Goal: Information Seeking & Learning: Learn about a topic

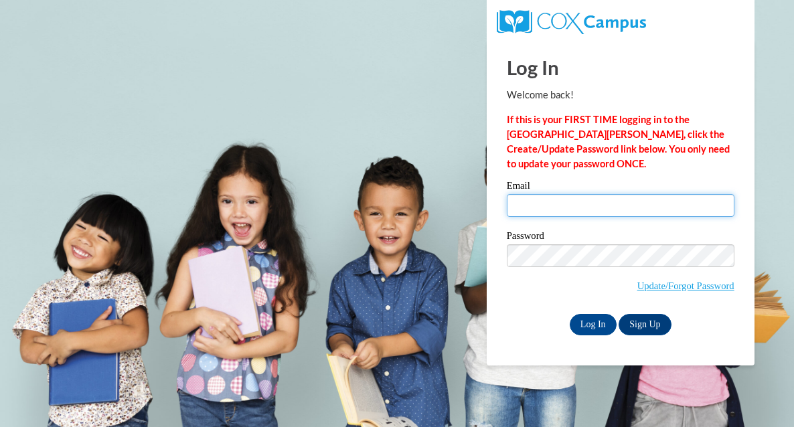
click at [577, 207] on input "Email" at bounding box center [621, 205] width 228 height 23
type input "rhaas@sasd.net"
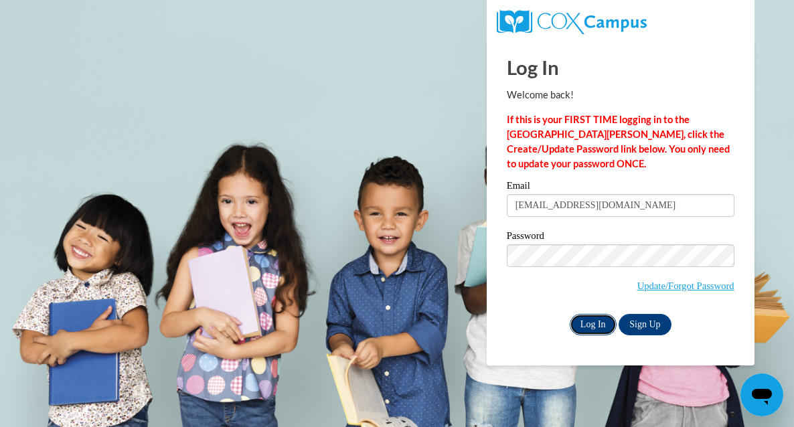
click at [602, 330] on input "Log In" at bounding box center [593, 324] width 47 height 21
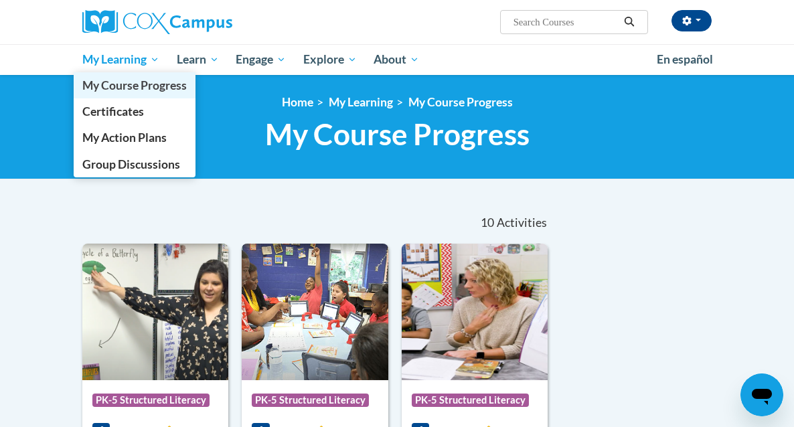
click at [117, 89] on span "My Course Progress" at bounding box center [134, 85] width 104 height 14
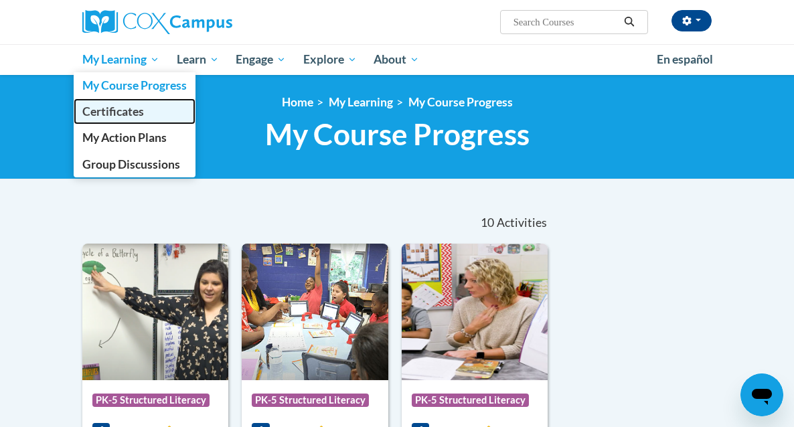
click at [117, 117] on span "Certificates" at bounding box center [113, 111] width 62 height 14
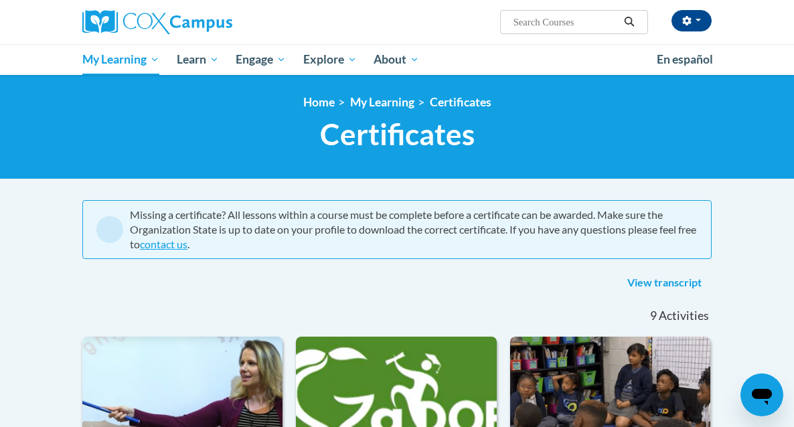
click at [547, 17] on input "Search..." at bounding box center [565, 22] width 107 height 16
type input "reading comprehension"
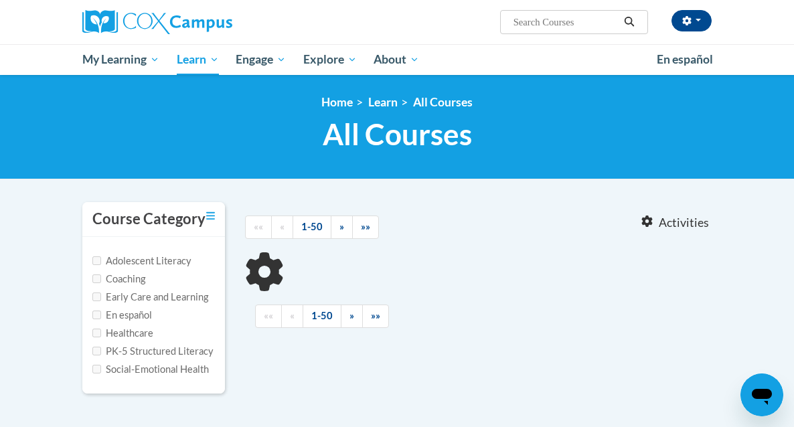
type input "reading comprehension"
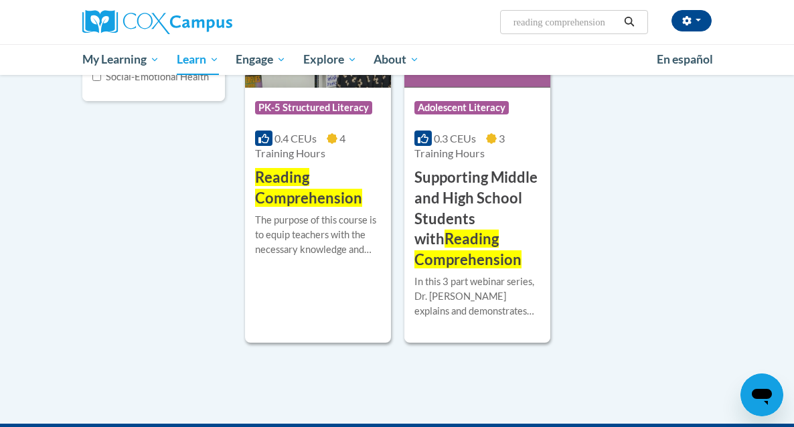
scroll to position [297, 0]
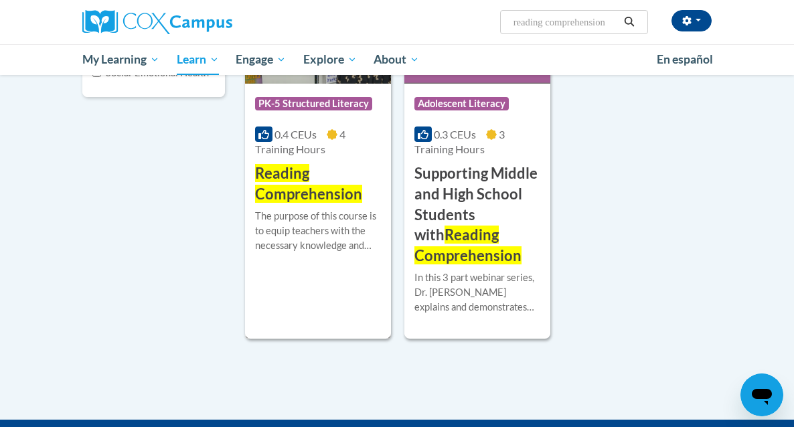
click at [318, 200] on span "Reading Comprehension" at bounding box center [308, 183] width 107 height 39
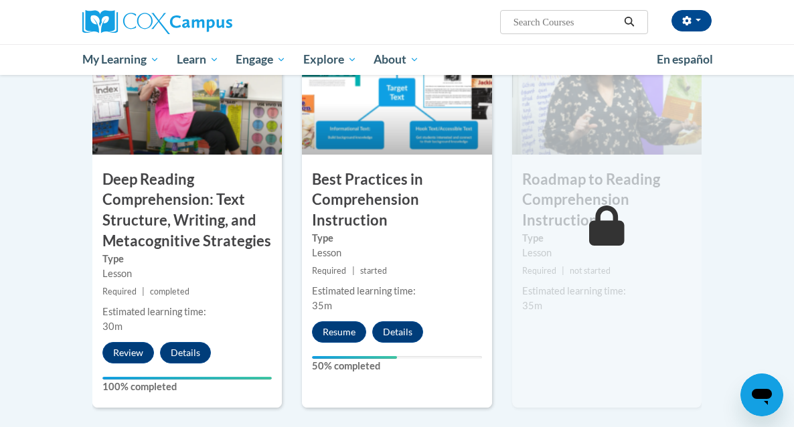
scroll to position [1162, 0]
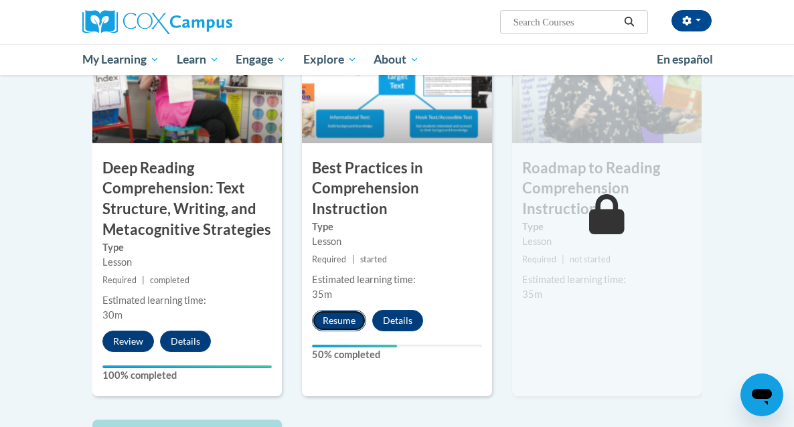
click at [337, 310] on button "Resume" at bounding box center [339, 320] width 54 height 21
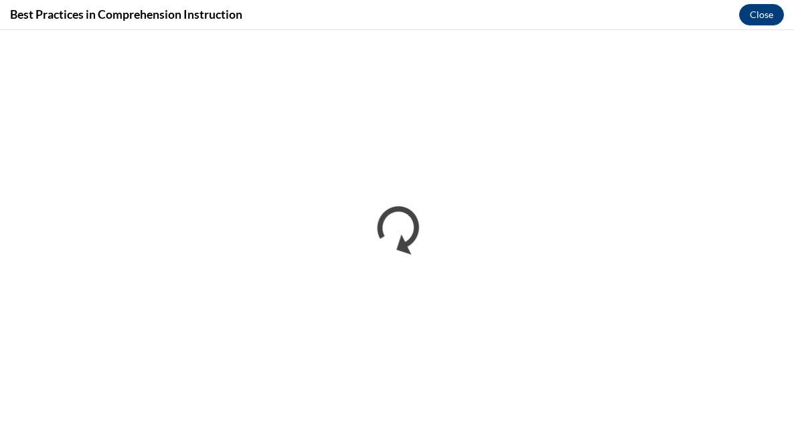
scroll to position [0, 0]
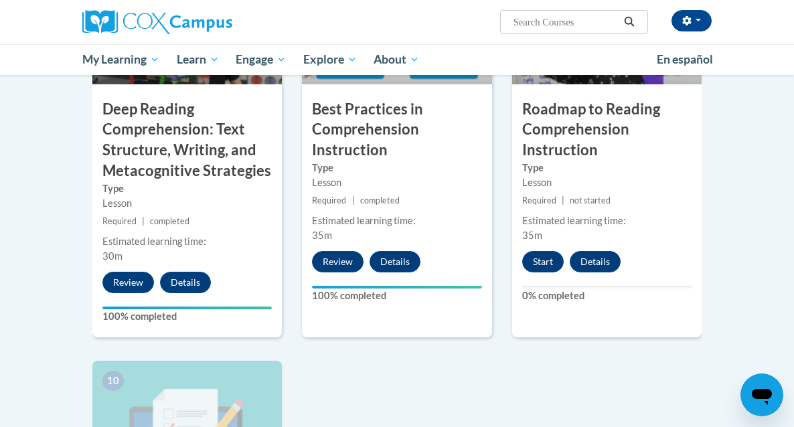
scroll to position [1212, 0]
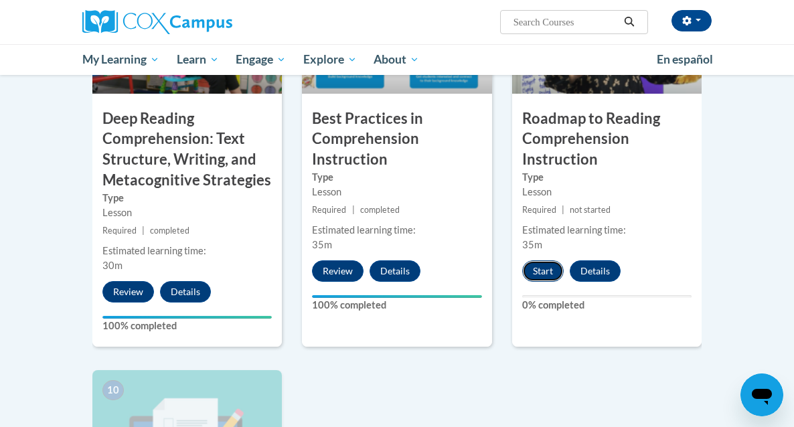
click at [550, 261] on button "Start" at bounding box center [543, 271] width 42 height 21
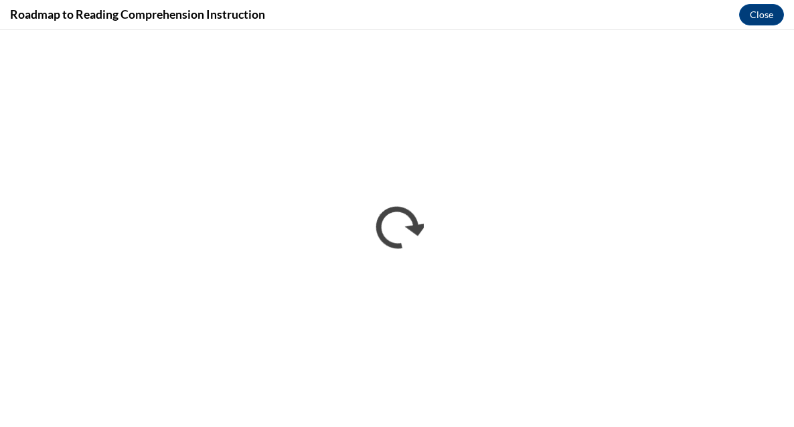
scroll to position [0, 0]
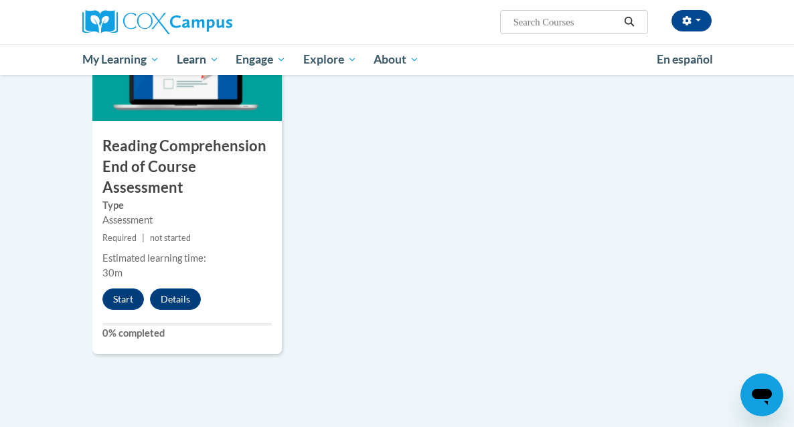
scroll to position [1526, 0]
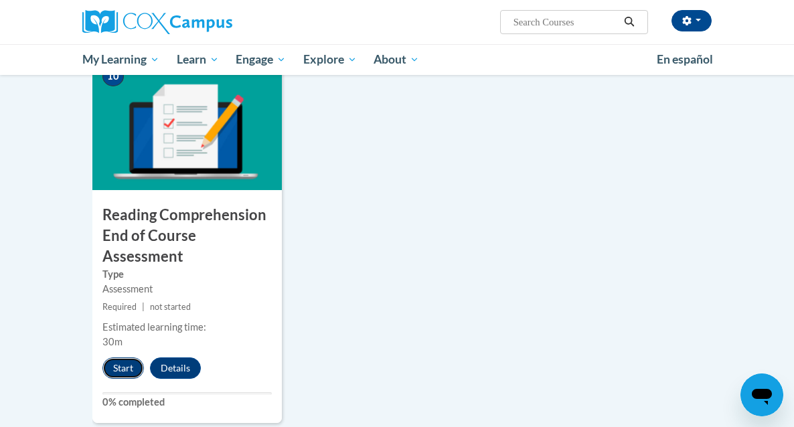
click at [120, 358] on button "Start" at bounding box center [123, 368] width 42 height 21
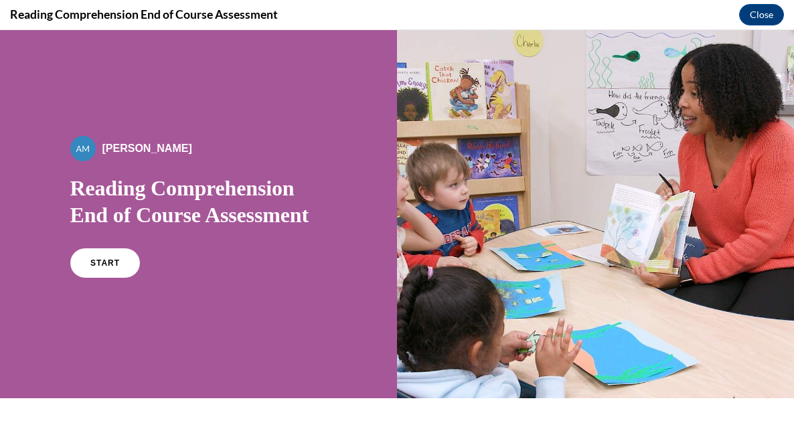
scroll to position [6, 0]
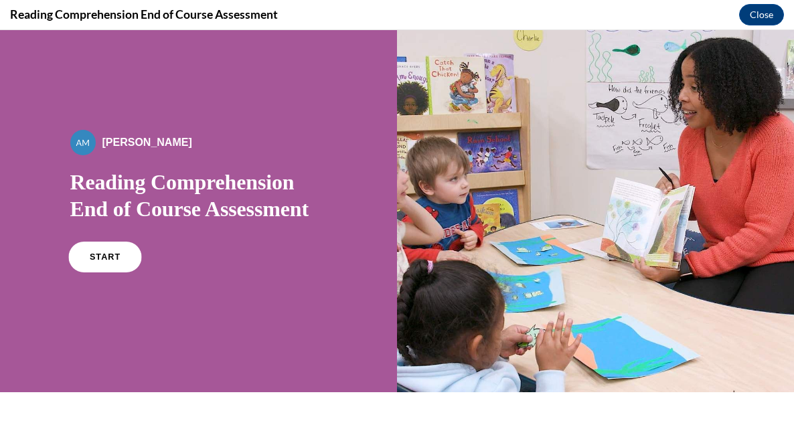
click at [111, 263] on link "START" at bounding box center [104, 257] width 73 height 31
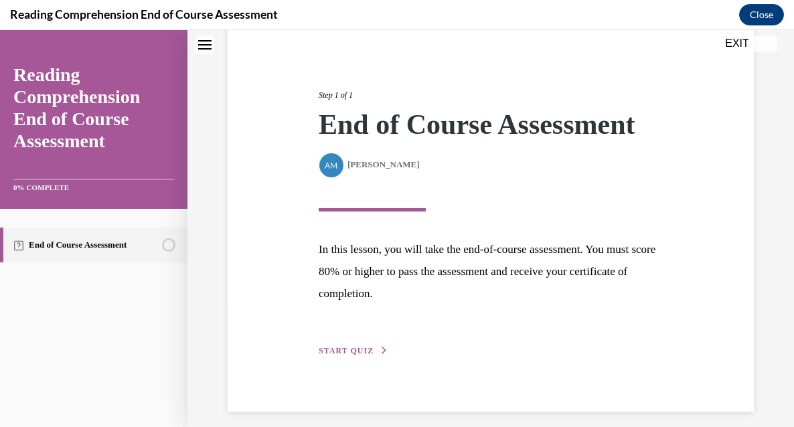
scroll to position [139, 0]
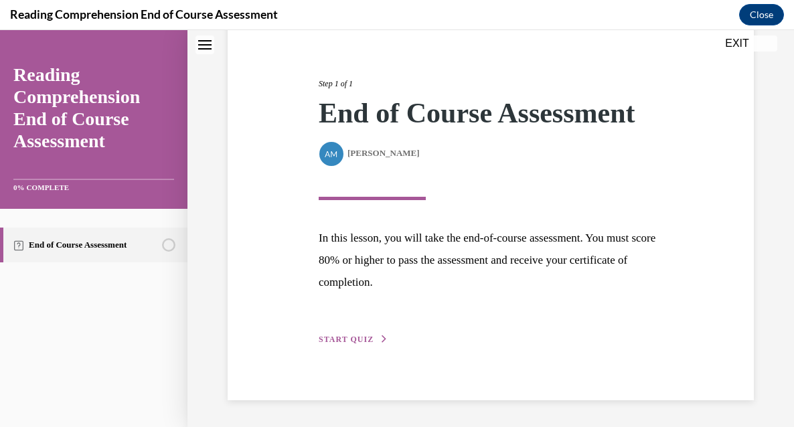
click at [364, 340] on span "START QUIZ" at bounding box center [346, 339] width 55 height 9
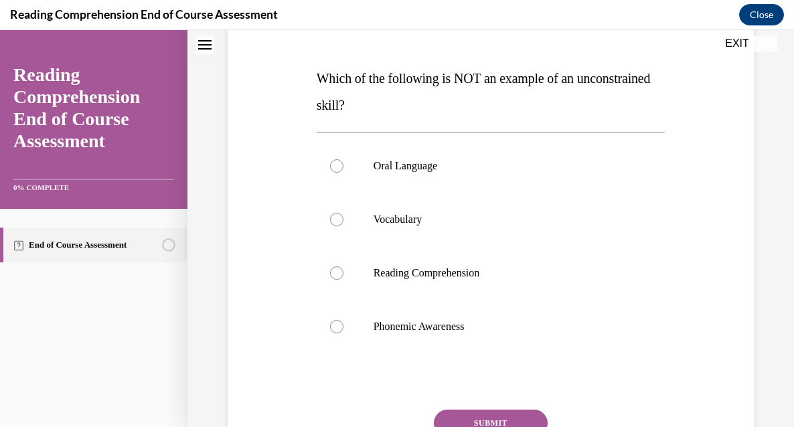
scroll to position [191, 0]
click at [361, 331] on label "Phonemic Awareness" at bounding box center [491, 326] width 349 height 54
click at [344, 331] on input "Phonemic Awareness" at bounding box center [336, 326] width 13 height 13
radio input "true"
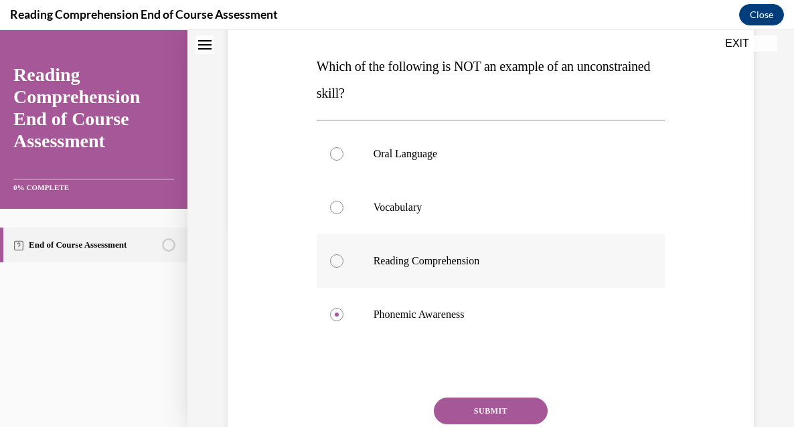
scroll to position [203, 0]
click at [502, 401] on button "SUBMIT" at bounding box center [491, 410] width 114 height 27
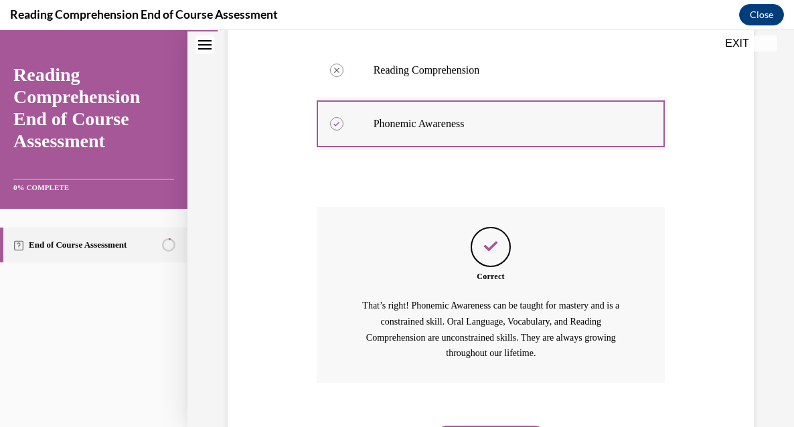
scroll to position [466, 0]
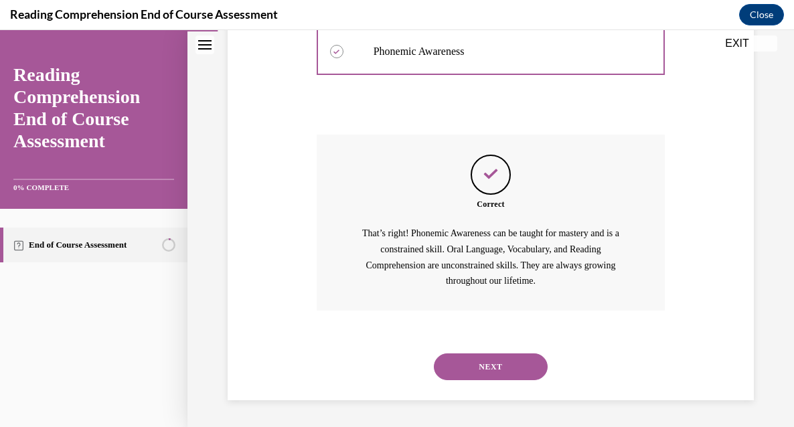
click at [494, 365] on button "NEXT" at bounding box center [491, 367] width 114 height 27
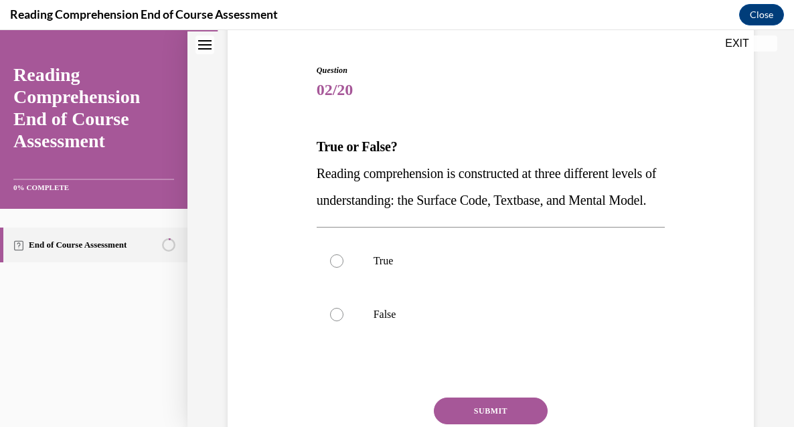
scroll to position [131, 0]
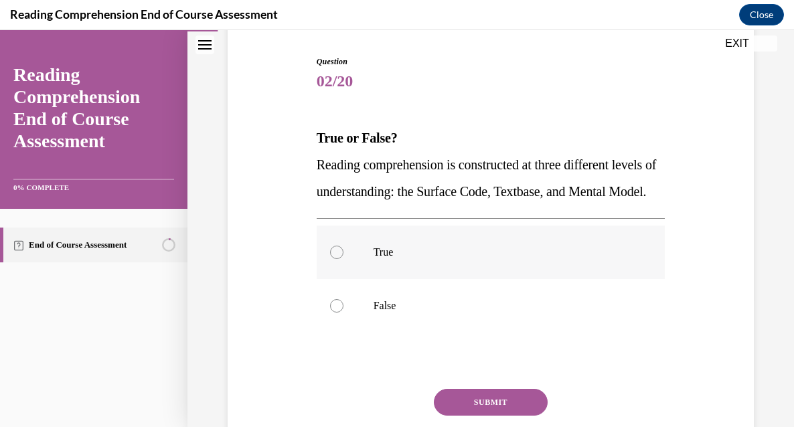
click at [379, 259] on p "True" at bounding box center [503, 252] width 259 height 13
click at [344, 259] on input "True" at bounding box center [336, 252] width 13 height 13
radio input "true"
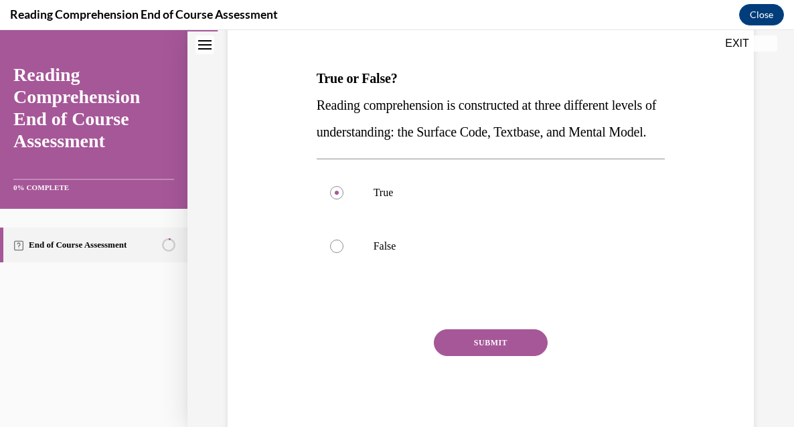
click at [522, 356] on button "SUBMIT" at bounding box center [491, 343] width 114 height 27
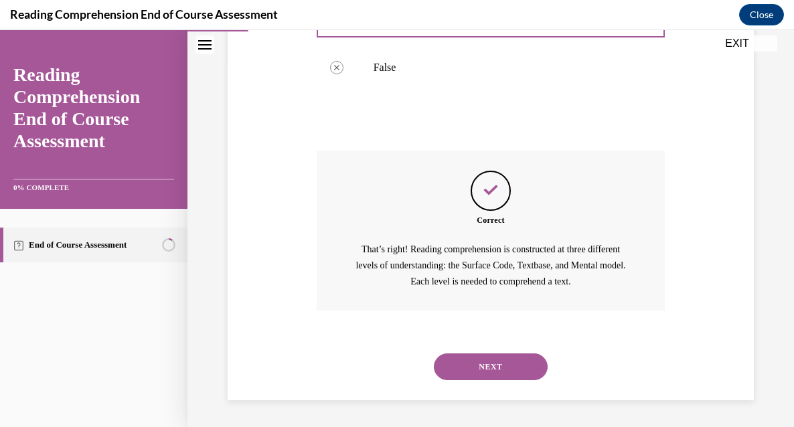
scroll to position [396, 0]
click at [468, 362] on button "NEXT" at bounding box center [491, 367] width 114 height 27
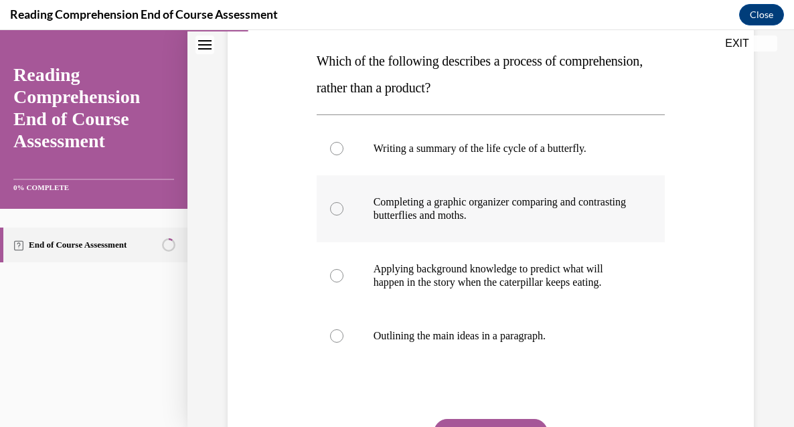
scroll to position [214, 0]
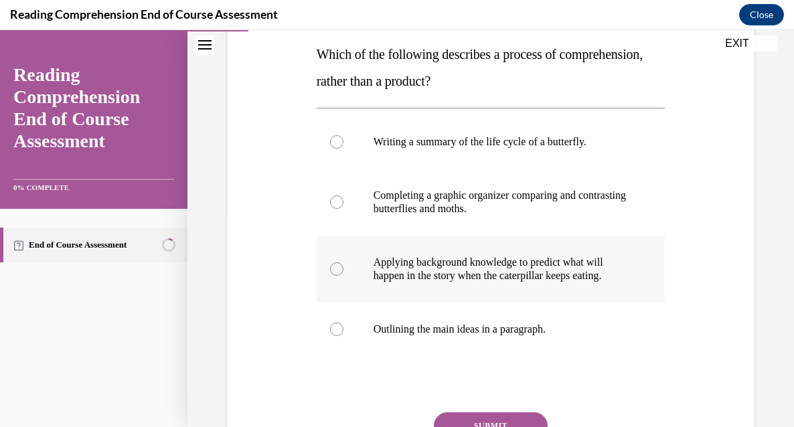
click at [431, 266] on p "Applying background knowledge to predict what will happen in the story when the…" at bounding box center [503, 269] width 259 height 27
click at [344, 266] on input "Applying background knowledge to predict what will happen in the story when the…" at bounding box center [336, 269] width 13 height 13
radio input "true"
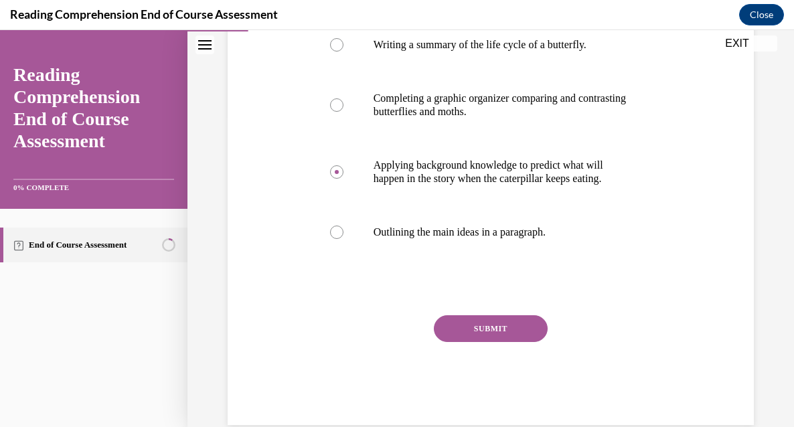
click at [508, 330] on button "SUBMIT" at bounding box center [491, 329] width 114 height 27
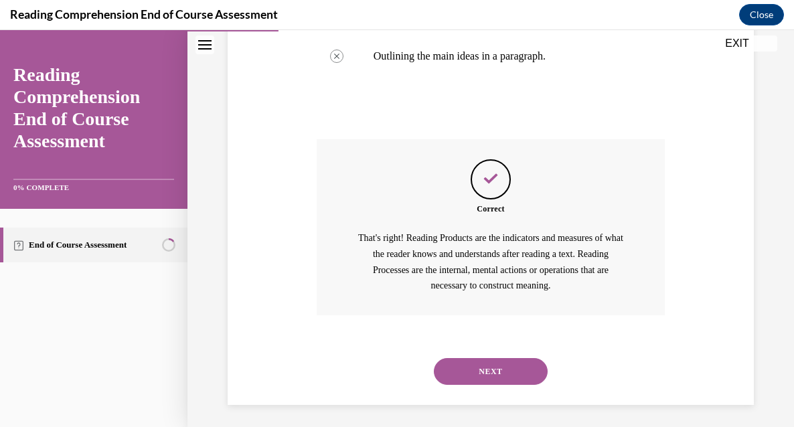
scroll to position [492, 0]
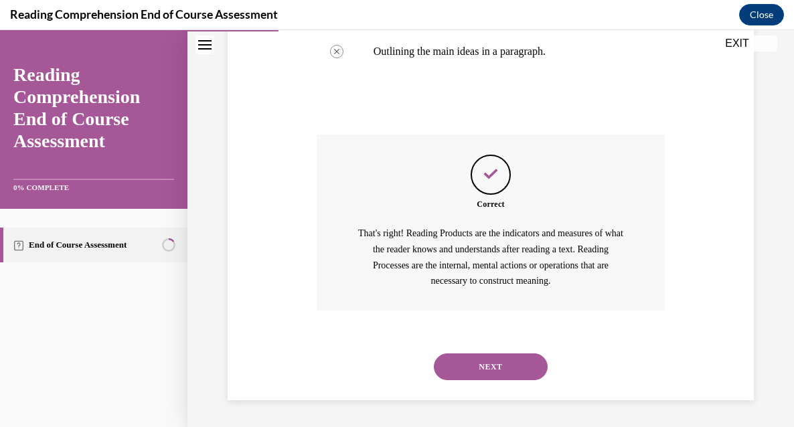
click at [495, 364] on button "NEXT" at bounding box center [491, 367] width 114 height 27
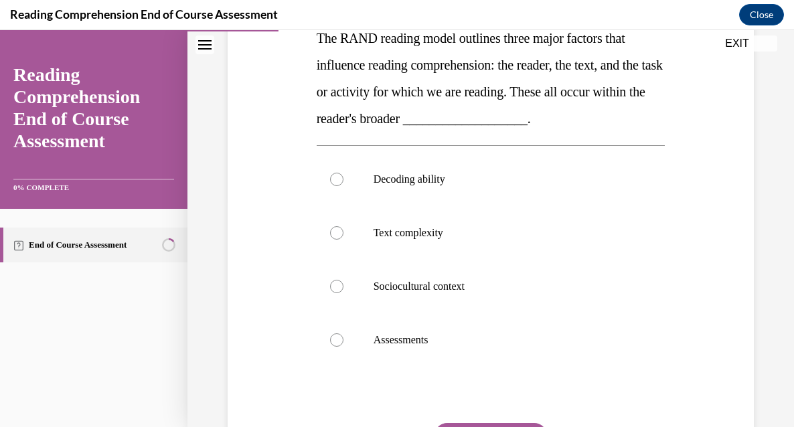
scroll to position [232, 0]
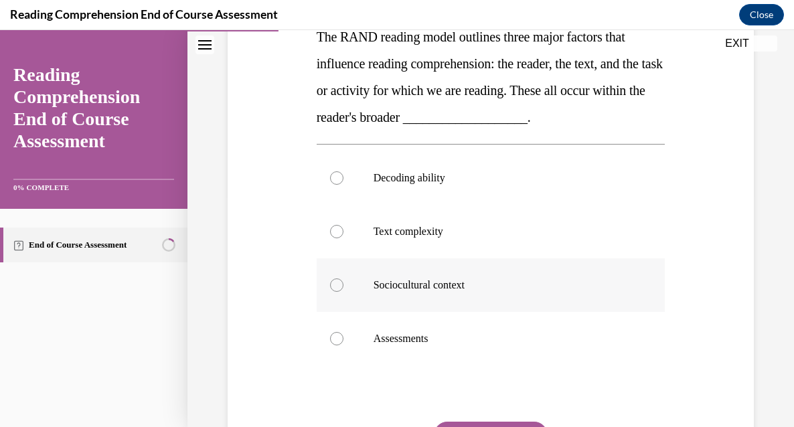
click at [404, 291] on p "Sociocultural context" at bounding box center [503, 285] width 259 height 13
click at [344, 291] on input "Sociocultural context" at bounding box center [336, 285] width 13 height 13
radio input "true"
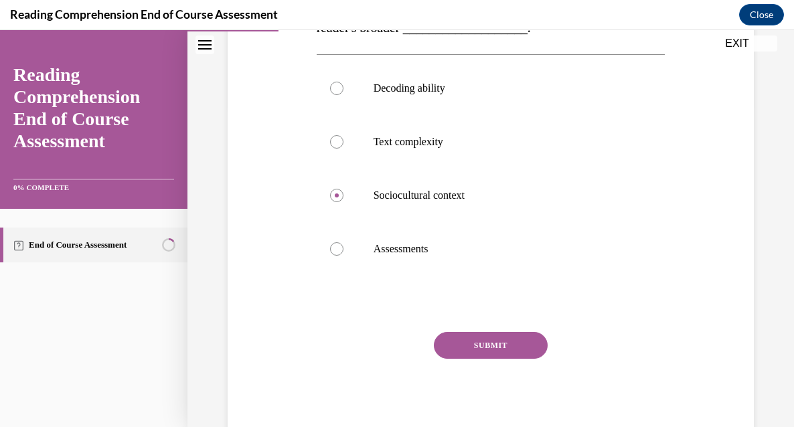
click at [500, 353] on button "SUBMIT" at bounding box center [491, 345] width 114 height 27
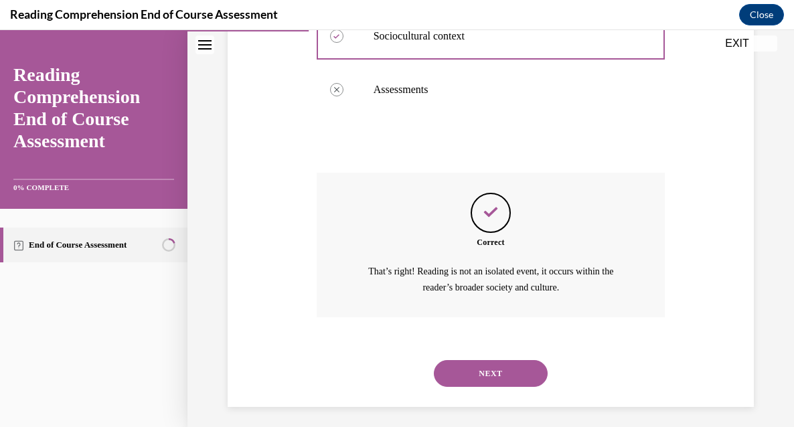
scroll to position [487, 0]
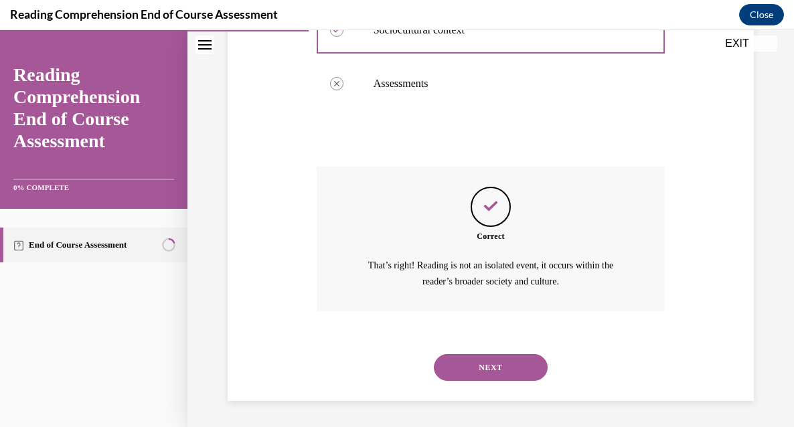
click at [490, 360] on button "NEXT" at bounding box center [491, 367] width 114 height 27
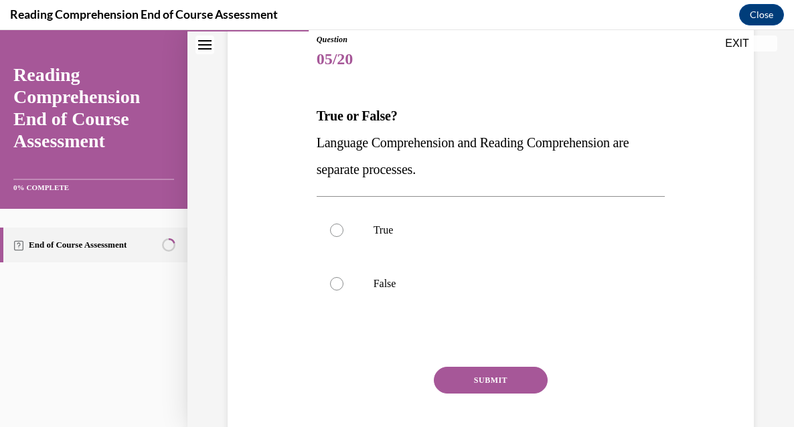
scroll to position [155, 0]
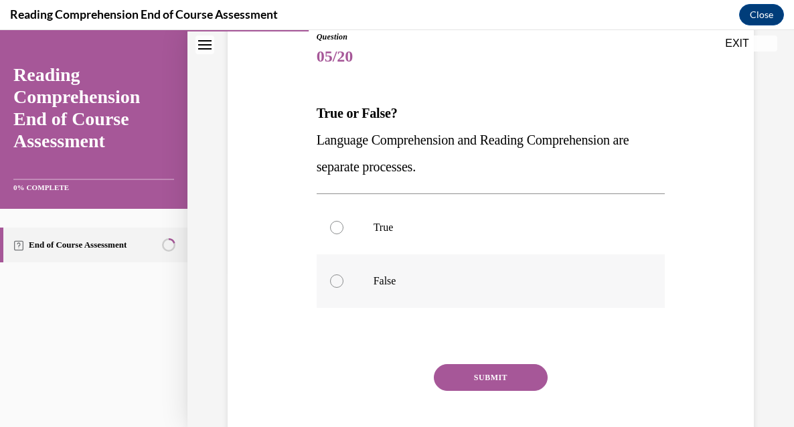
click at [370, 293] on label "False" at bounding box center [491, 282] width 349 height 54
click at [344, 288] on input "False" at bounding box center [336, 281] width 13 height 13
radio input "true"
click at [501, 378] on button "SUBMIT" at bounding box center [491, 377] width 114 height 27
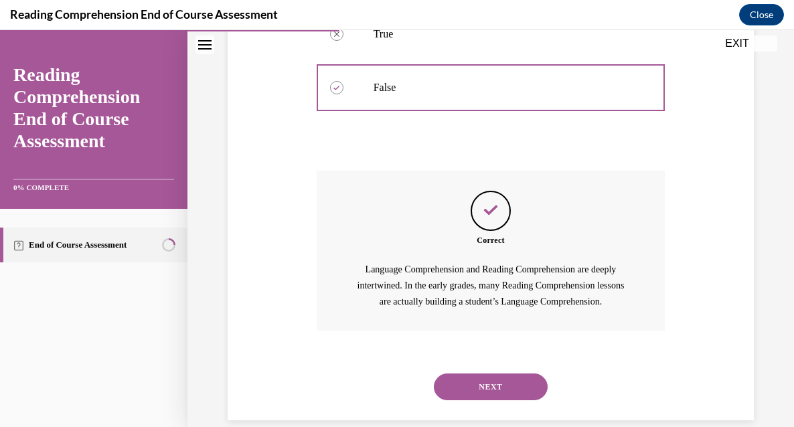
scroll to position [369, 0]
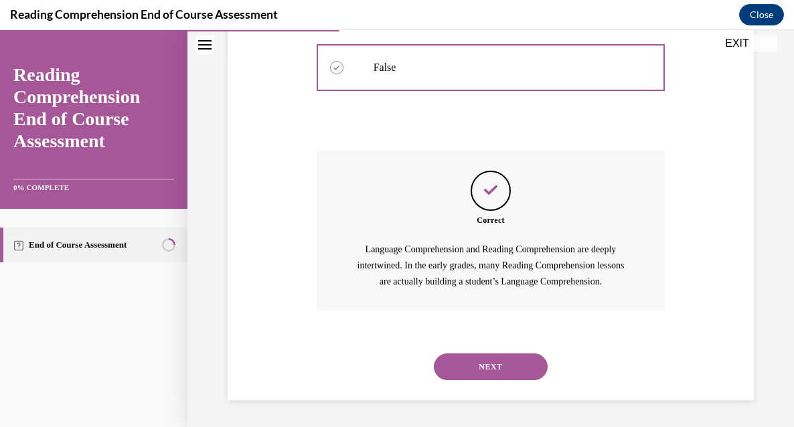
click at [500, 360] on button "NEXT" at bounding box center [491, 367] width 114 height 27
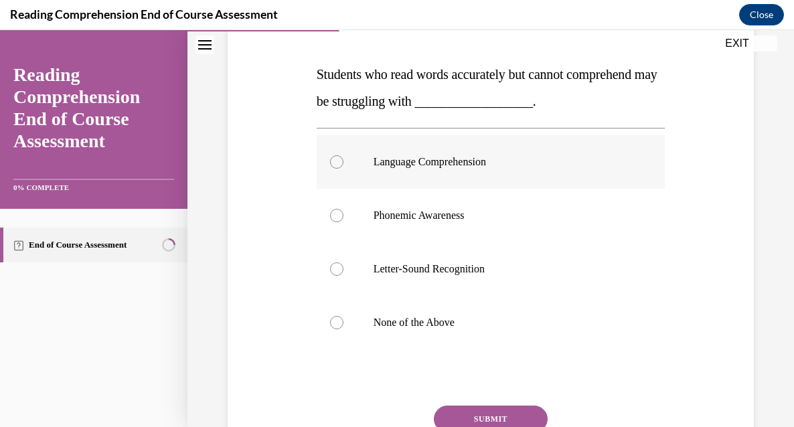
scroll to position [201, 0]
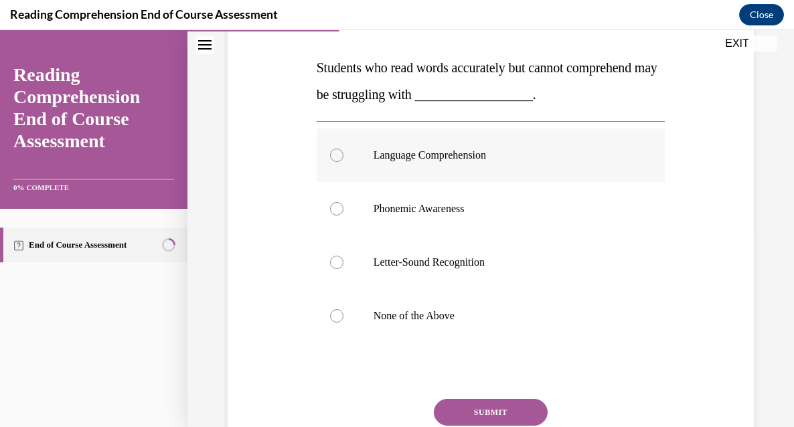
click at [476, 151] on p "Language Comprehension" at bounding box center [503, 155] width 259 height 13
click at [344, 151] on input "Language Comprehension" at bounding box center [336, 155] width 13 height 13
radio input "true"
click at [492, 413] on button "SUBMIT" at bounding box center [491, 412] width 114 height 27
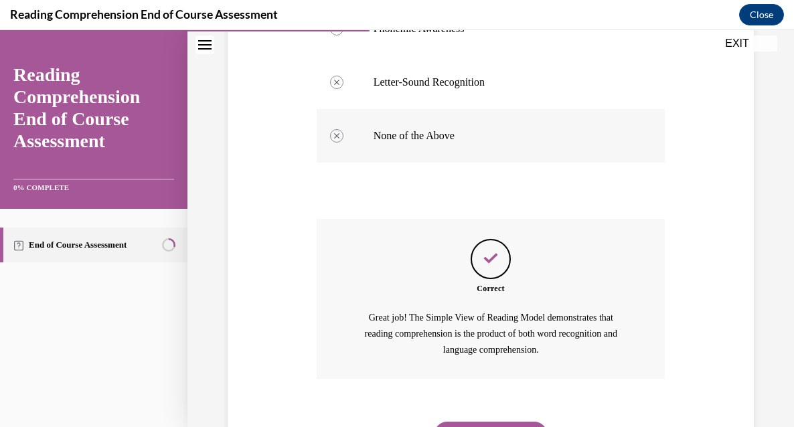
scroll to position [449, 0]
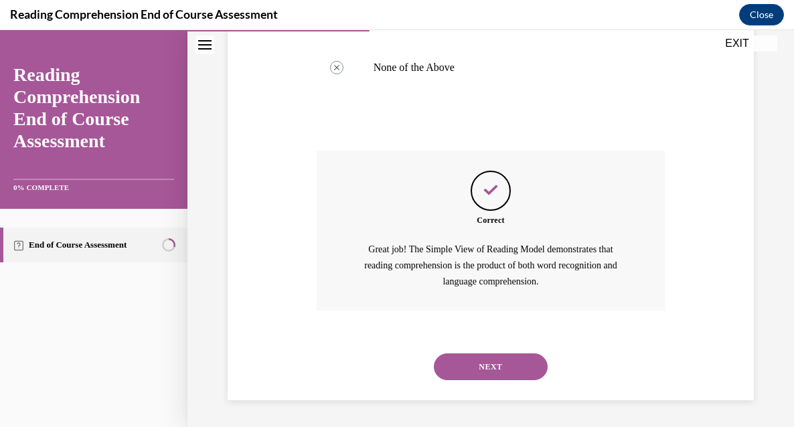
click at [488, 370] on button "NEXT" at bounding box center [491, 367] width 114 height 27
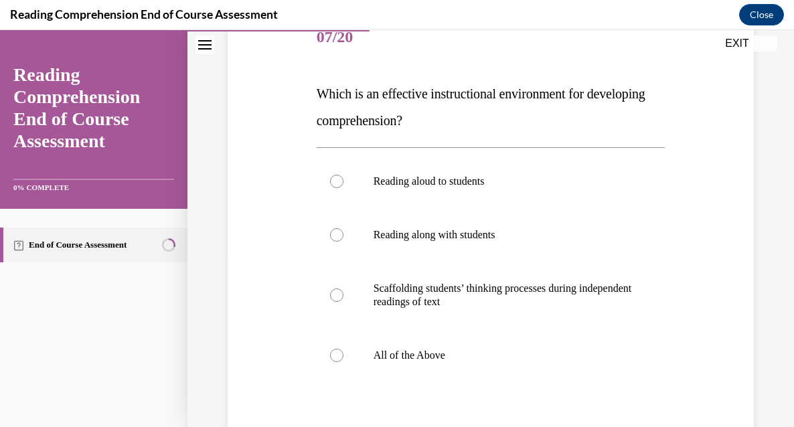
scroll to position [178, 0]
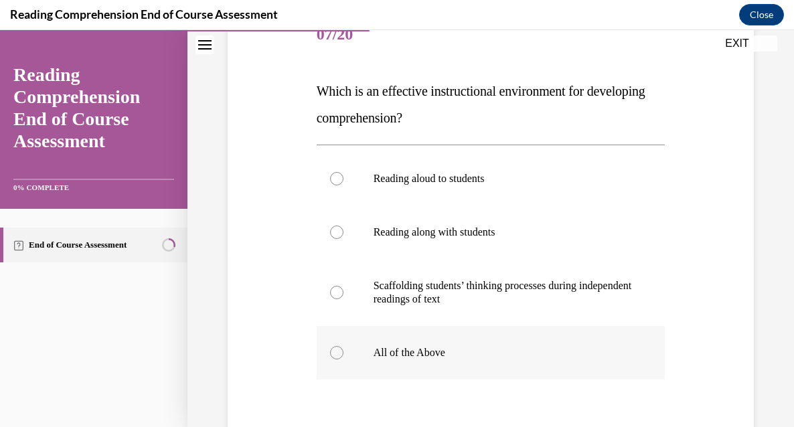
click at [425, 356] on p "All of the Above" at bounding box center [503, 352] width 259 height 13
click at [344, 356] on input "All of the Above" at bounding box center [336, 352] width 13 height 13
radio input "true"
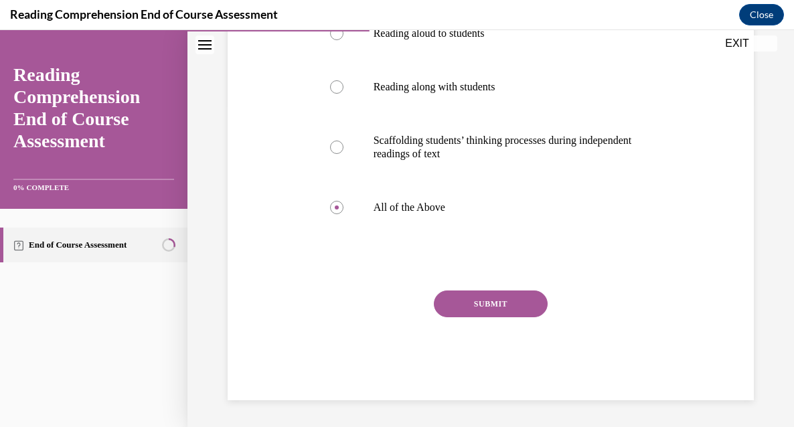
click at [478, 303] on button "SUBMIT" at bounding box center [491, 304] width 114 height 27
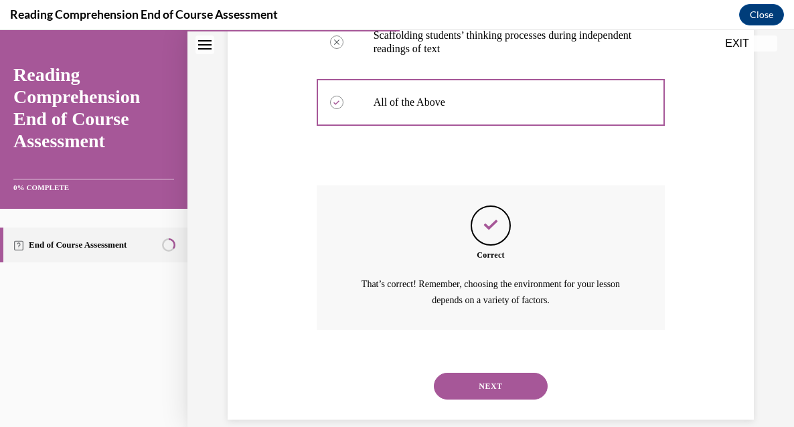
scroll to position [447, 0]
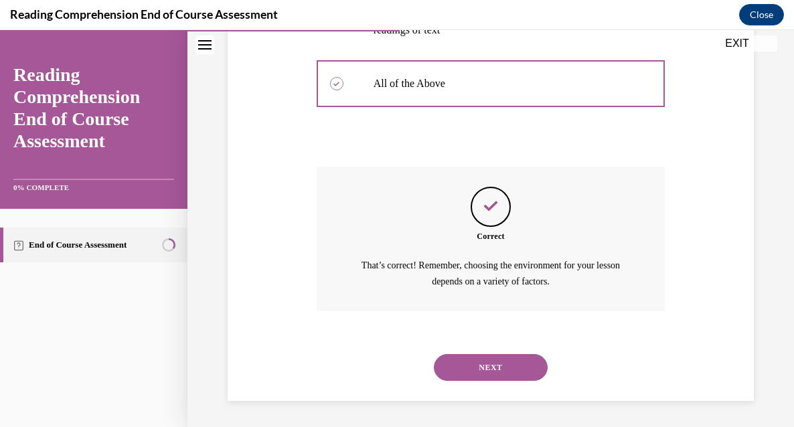
click at [490, 364] on button "NEXT" at bounding box center [491, 367] width 114 height 27
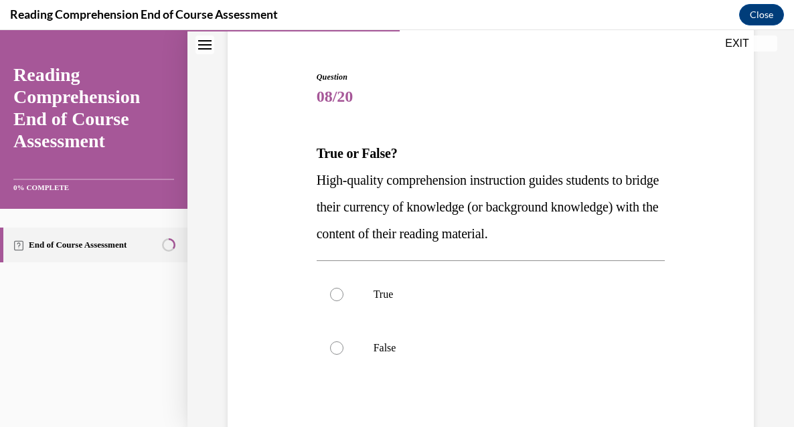
scroll to position [120, 0]
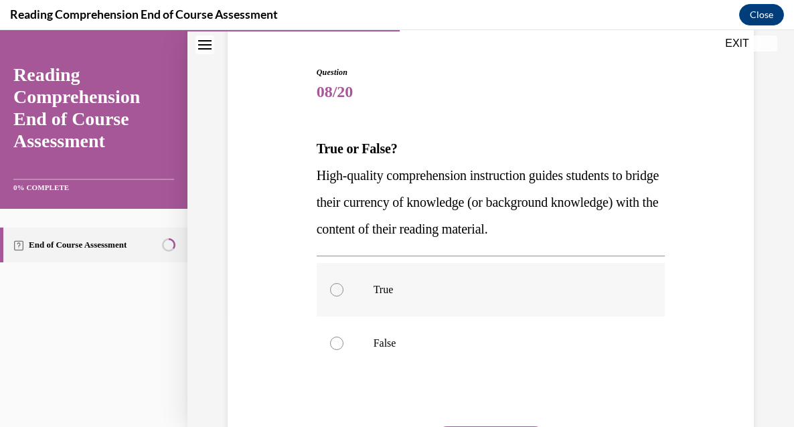
click at [391, 291] on p "True" at bounding box center [503, 289] width 259 height 13
click at [344, 291] on input "True" at bounding box center [336, 289] width 13 height 13
radio input "true"
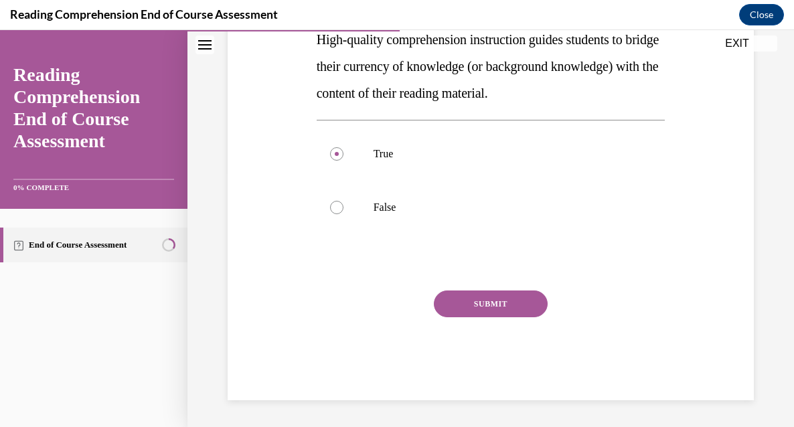
click at [502, 306] on button "SUBMIT" at bounding box center [491, 304] width 114 height 27
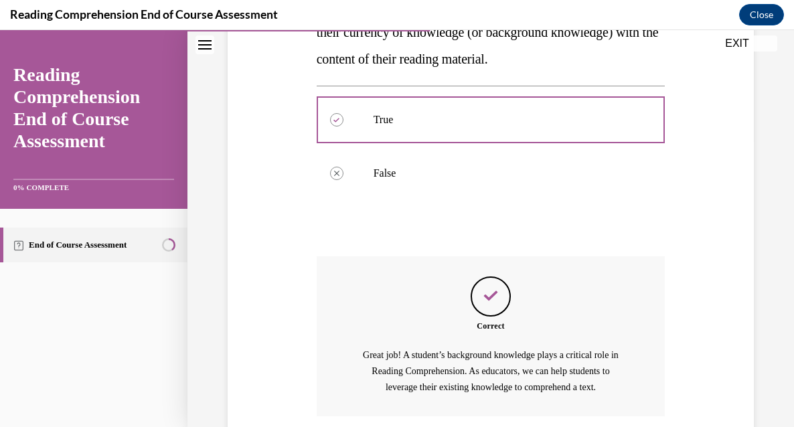
scroll to position [396, 0]
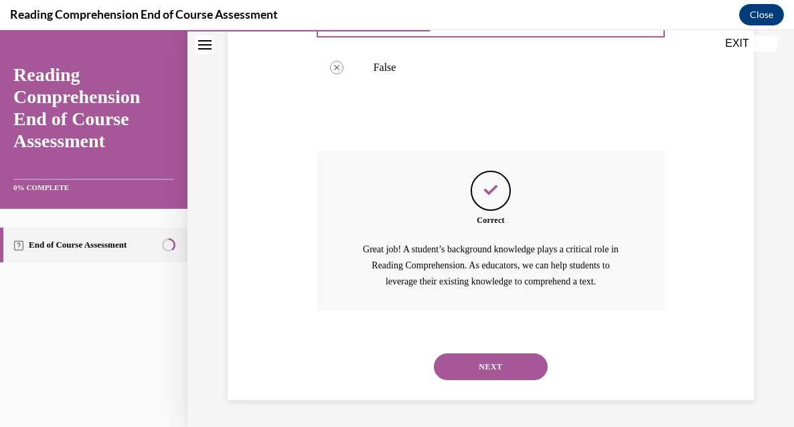
click at [474, 368] on button "NEXT" at bounding box center [491, 367] width 114 height 27
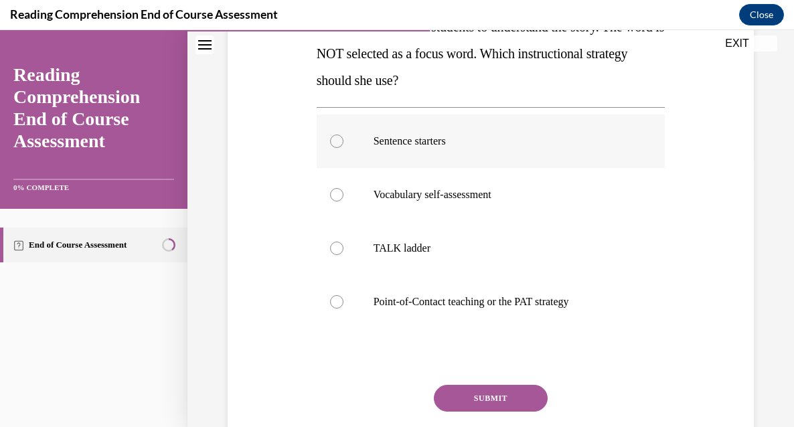
scroll to position [271, 0]
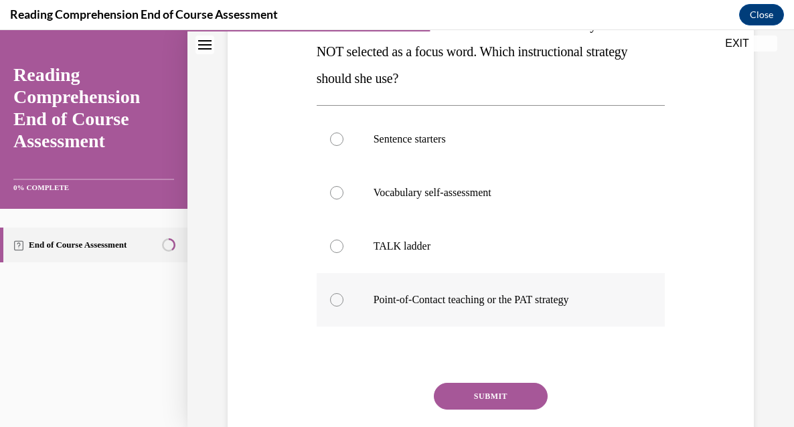
click at [483, 295] on p "Point-of-Contact teaching or the PAT strategy" at bounding box center [503, 299] width 259 height 13
click at [344, 295] on input "Point-of-Contact teaching or the PAT strategy" at bounding box center [336, 299] width 13 height 13
radio input "true"
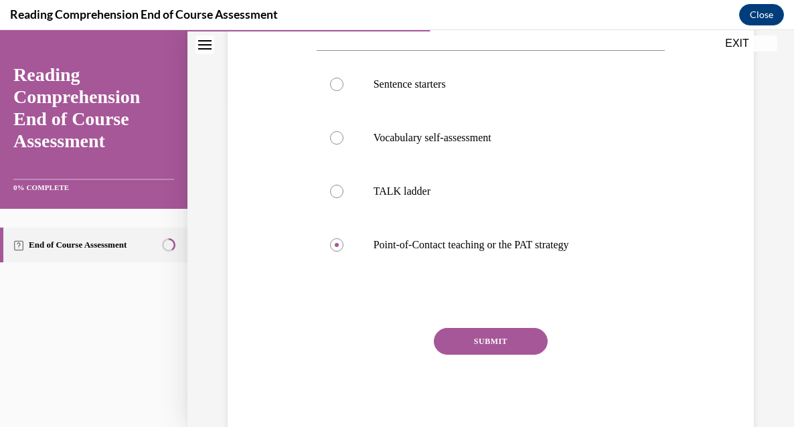
click at [500, 343] on button "SUBMIT" at bounding box center [491, 341] width 114 height 27
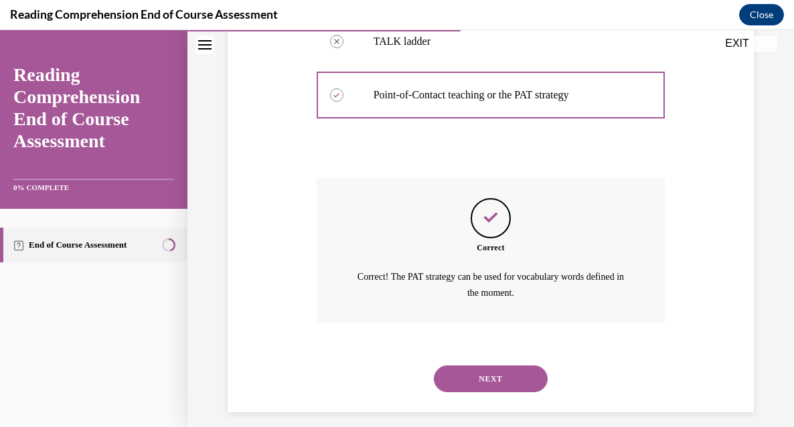
scroll to position [487, 0]
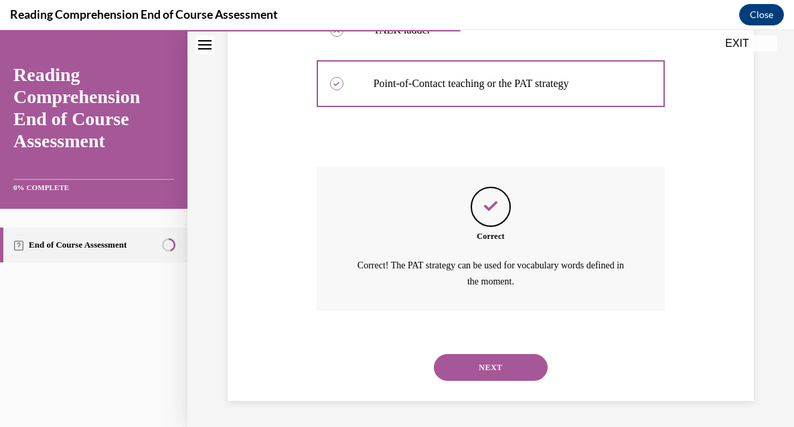
click at [482, 355] on button "NEXT" at bounding box center [491, 367] width 114 height 27
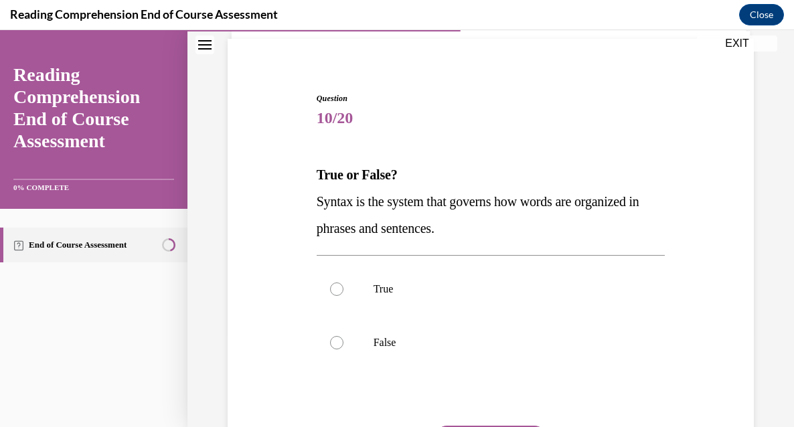
scroll to position [102, 0]
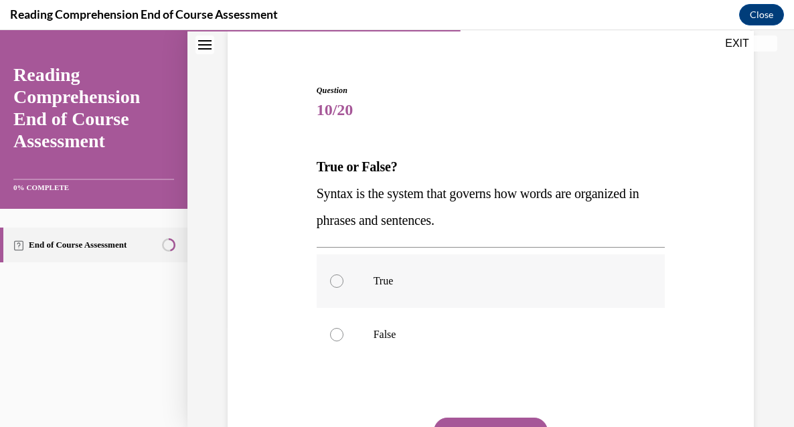
click at [390, 281] on p "True" at bounding box center [503, 281] width 259 height 13
click at [344, 281] on input "True" at bounding box center [336, 281] width 13 height 13
radio input "true"
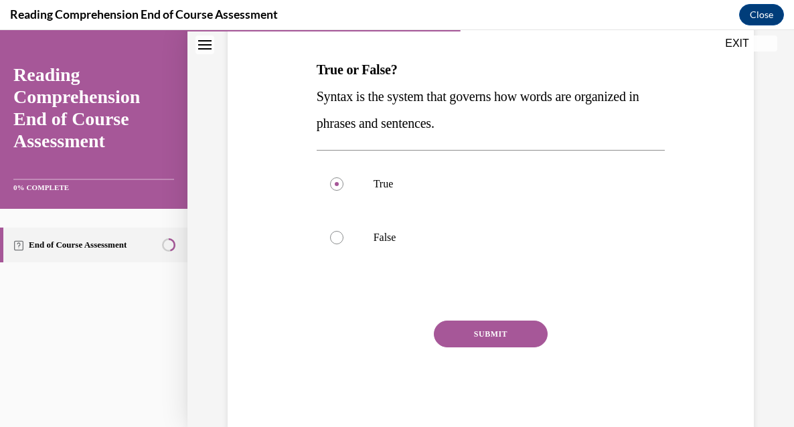
click at [514, 336] on button "SUBMIT" at bounding box center [491, 334] width 114 height 27
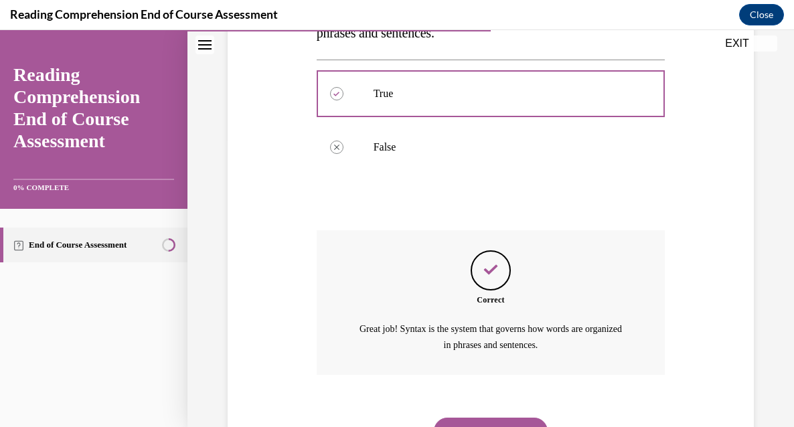
scroll to position [353, 0]
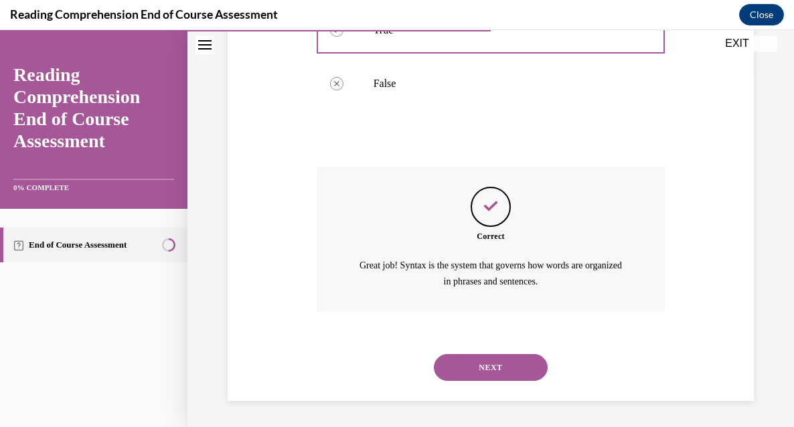
click at [477, 367] on button "NEXT" at bounding box center [491, 367] width 114 height 27
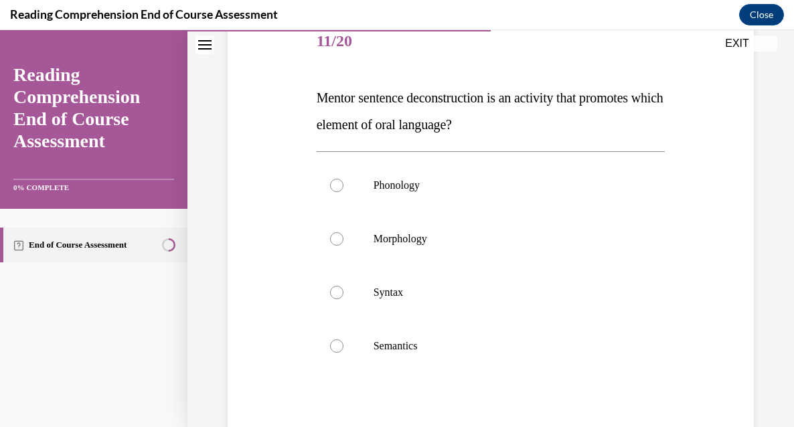
scroll to position [174, 0]
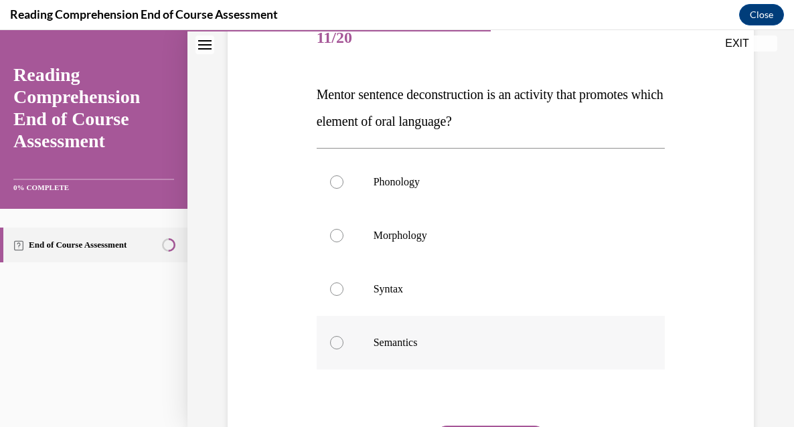
click at [413, 336] on label "Semantics" at bounding box center [491, 343] width 349 height 54
click at [344, 336] on input "Semantics" at bounding box center [336, 342] width 13 height 13
radio input "true"
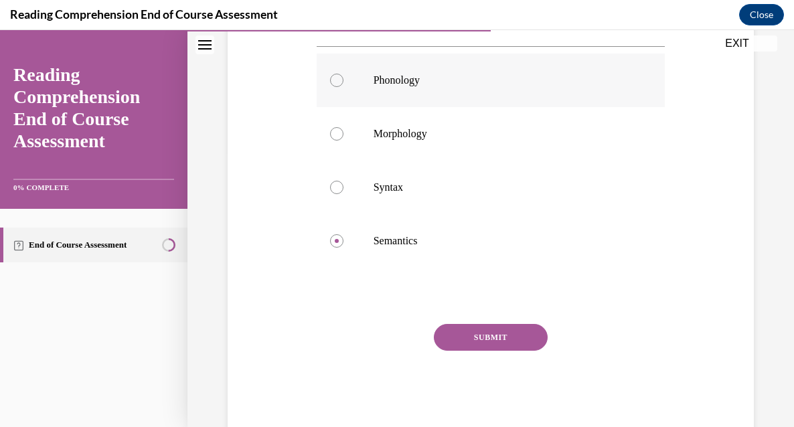
scroll to position [309, 0]
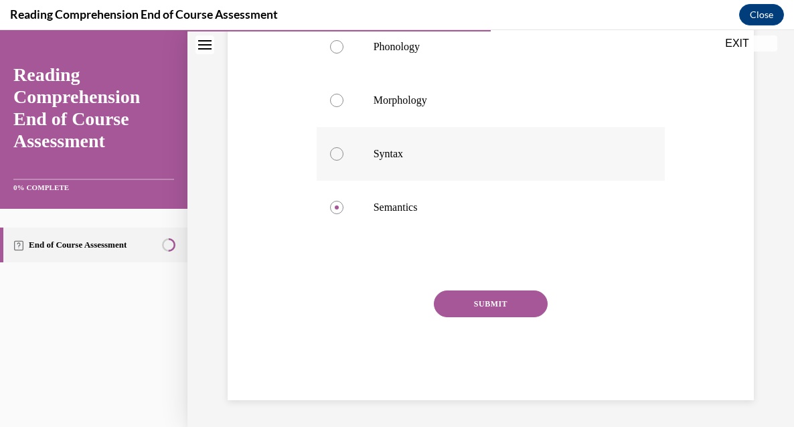
click at [409, 161] on label "Syntax" at bounding box center [491, 154] width 349 height 54
click at [344, 161] on input "Syntax" at bounding box center [336, 153] width 13 height 13
radio input "true"
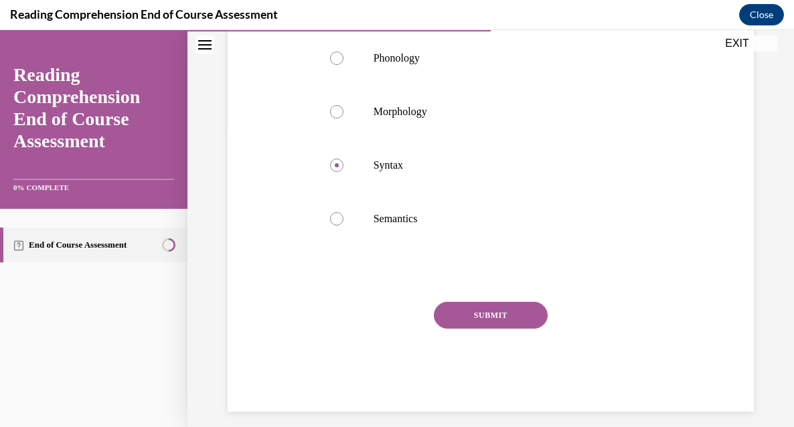
click at [491, 324] on button "SUBMIT" at bounding box center [491, 315] width 114 height 27
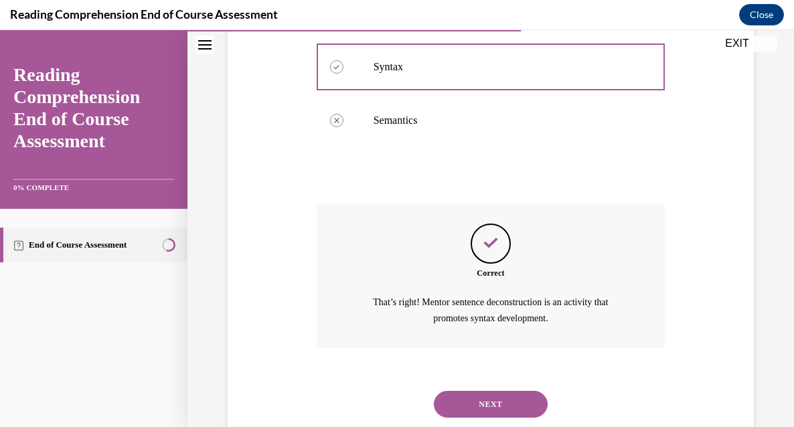
scroll to position [433, 0]
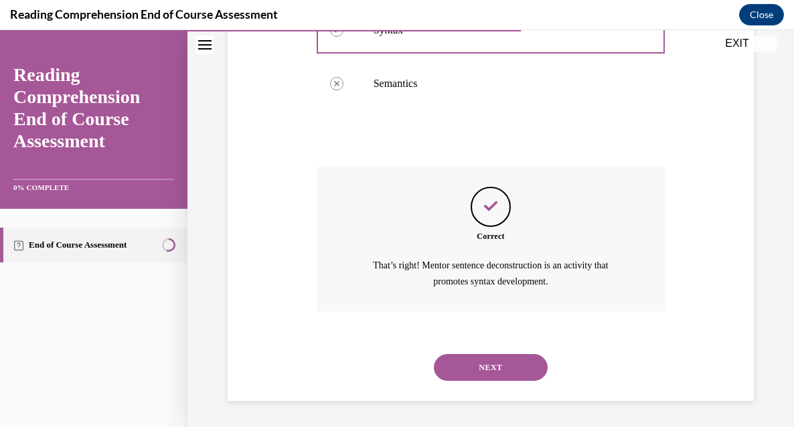
click at [486, 368] on button "NEXT" at bounding box center [491, 367] width 114 height 27
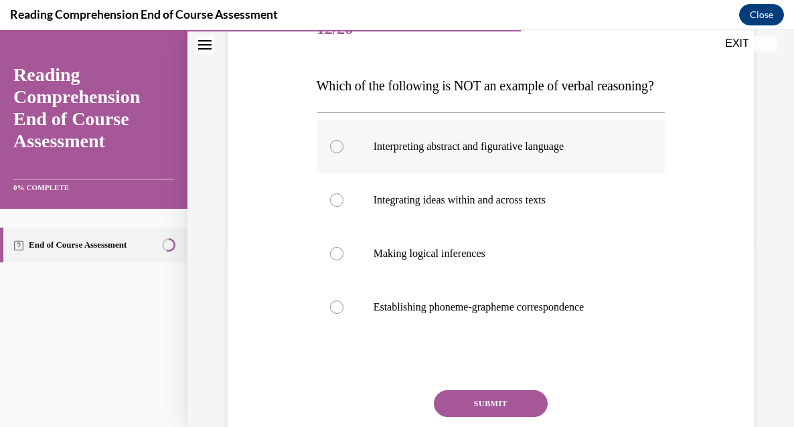
scroll to position [190, 0]
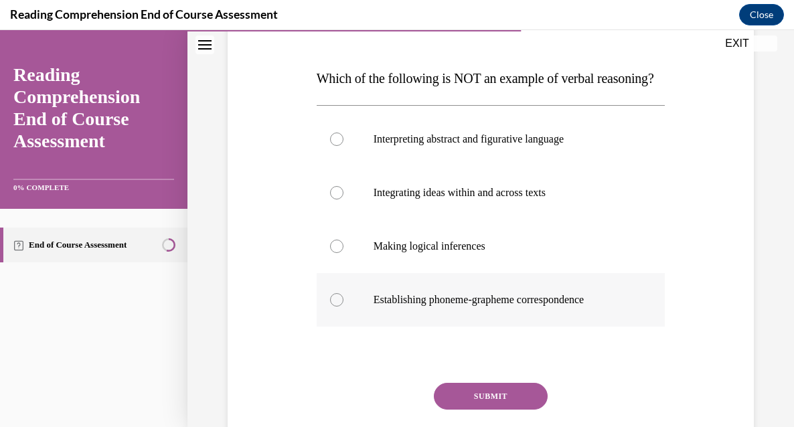
click at [413, 307] on p "Establishing phoneme-grapheme correspondence" at bounding box center [503, 299] width 259 height 13
click at [344, 307] on input "Establishing phoneme-grapheme correspondence" at bounding box center [336, 299] width 13 height 13
radio input "true"
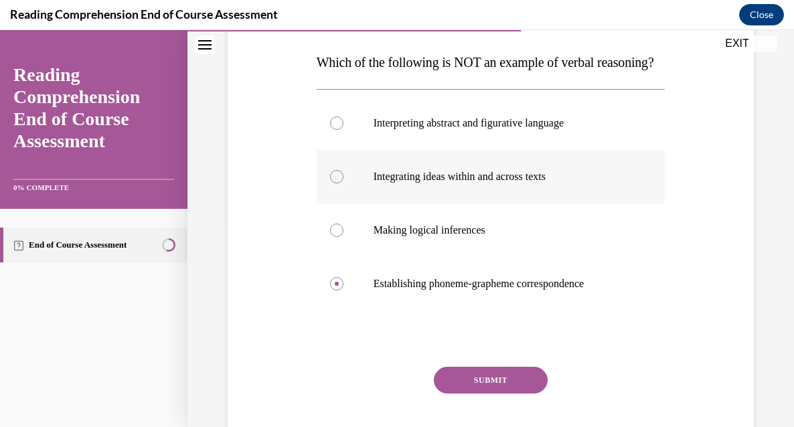
scroll to position [208, 0]
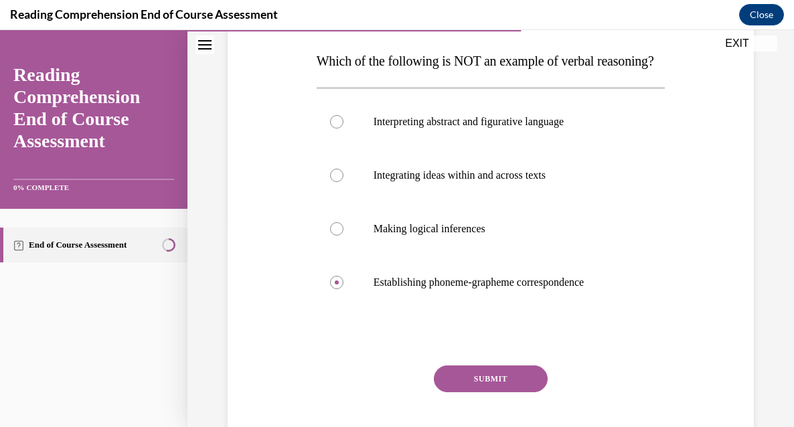
click at [491, 393] on button "SUBMIT" at bounding box center [491, 379] width 114 height 27
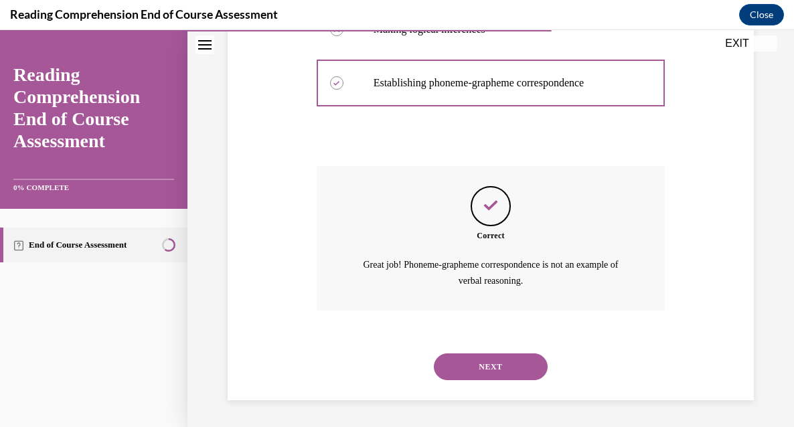
scroll to position [433, 0]
click at [498, 374] on button "NEXT" at bounding box center [491, 367] width 114 height 27
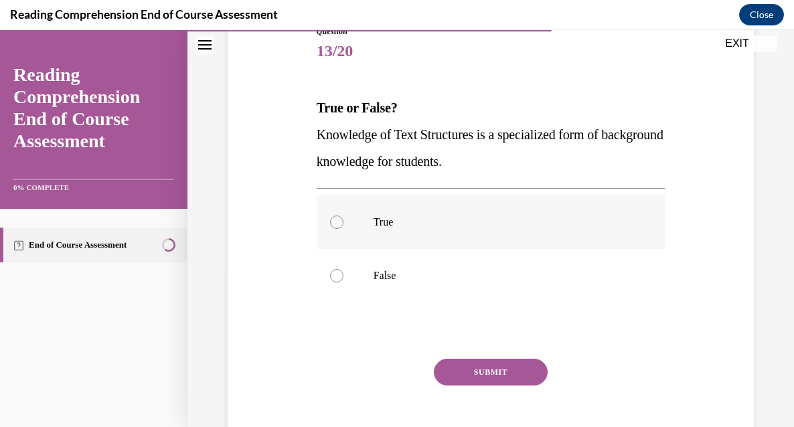
scroll to position [142, 0]
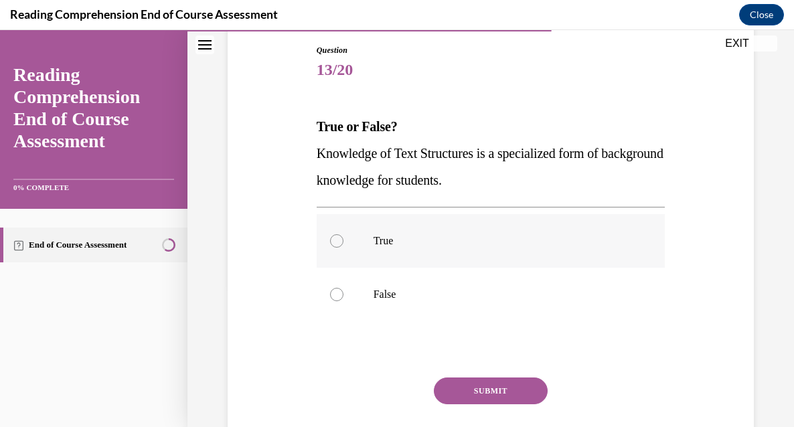
click at [482, 233] on label "True" at bounding box center [491, 241] width 349 height 54
click at [344, 234] on input "True" at bounding box center [336, 240] width 13 height 13
radio input "true"
click at [497, 392] on button "SUBMIT" at bounding box center [491, 391] width 114 height 27
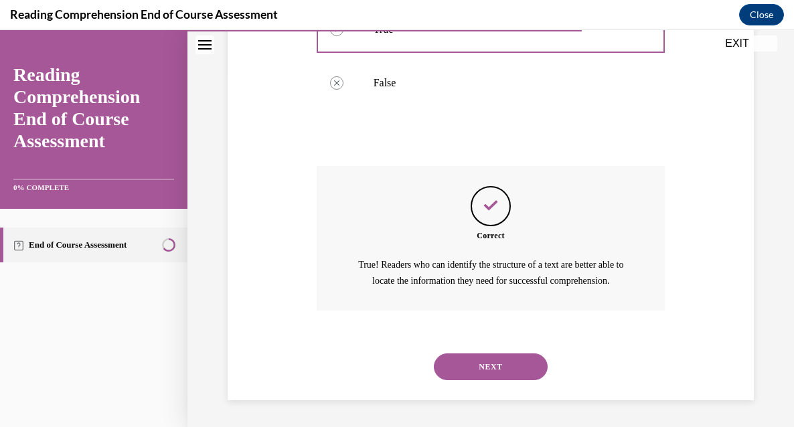
scroll to position [369, 0]
click at [480, 370] on button "NEXT" at bounding box center [491, 367] width 114 height 27
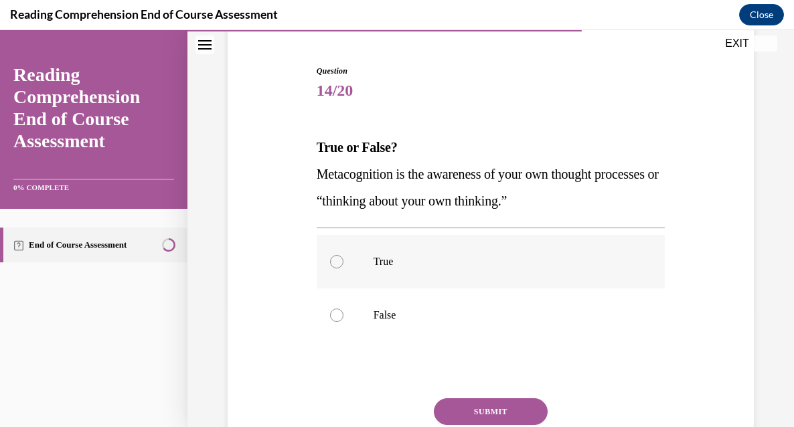
scroll to position [135, 0]
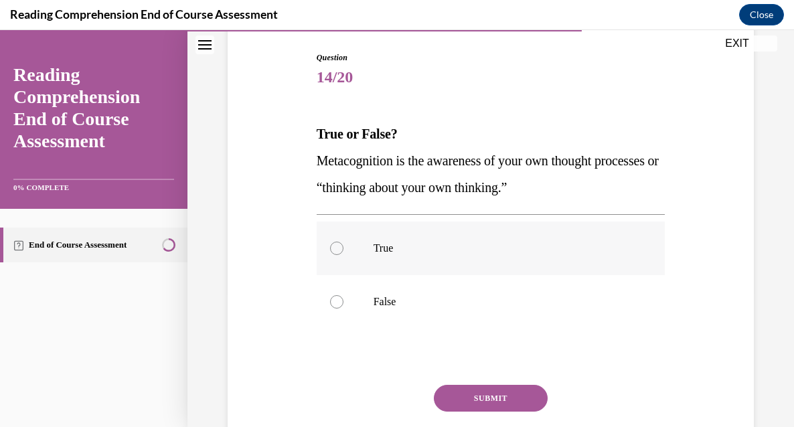
click at [423, 255] on p "True" at bounding box center [503, 248] width 259 height 13
click at [344, 255] on input "True" at bounding box center [336, 248] width 13 height 13
radio input "true"
click at [511, 403] on button "SUBMIT" at bounding box center [491, 398] width 114 height 27
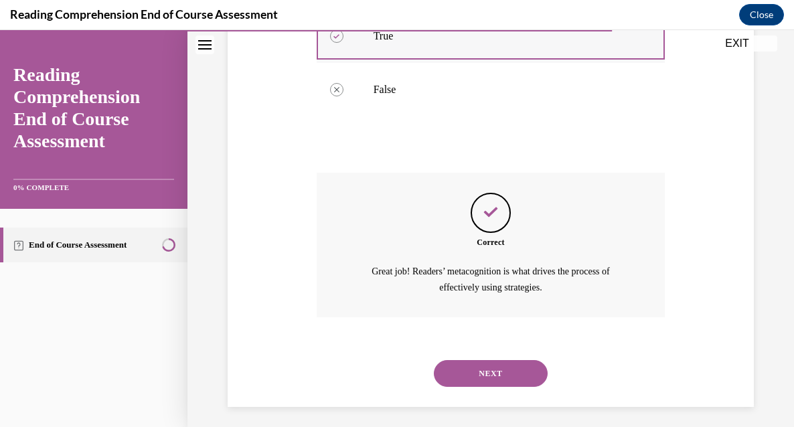
scroll to position [353, 0]
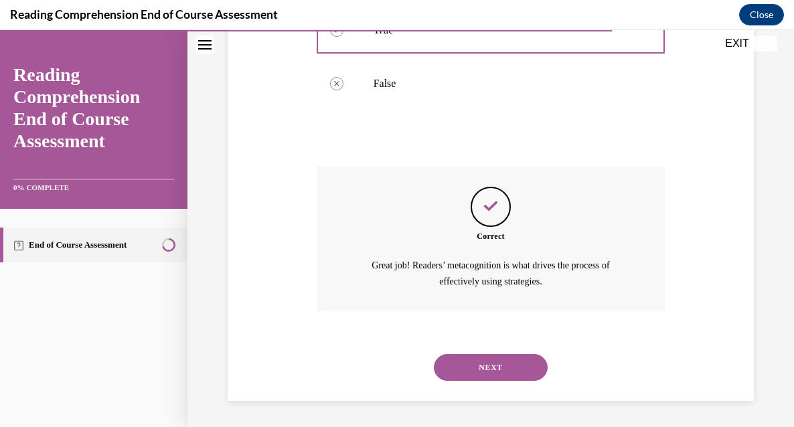
click at [489, 363] on button "NEXT" at bounding box center [491, 367] width 114 height 27
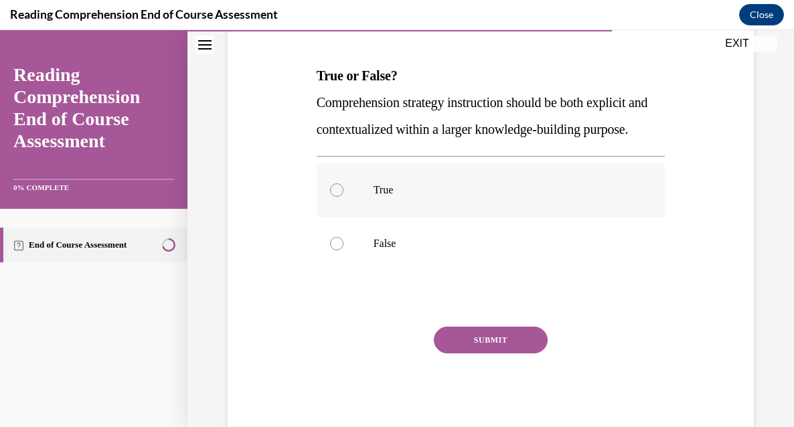
scroll to position [195, 0]
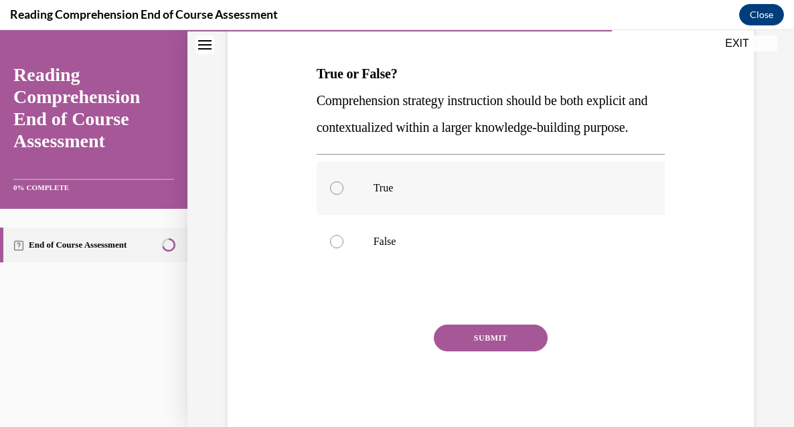
click at [415, 215] on label "True" at bounding box center [491, 188] width 349 height 54
click at [344, 195] on input "True" at bounding box center [336, 188] width 13 height 13
radio input "true"
click at [482, 352] on button "SUBMIT" at bounding box center [491, 338] width 114 height 27
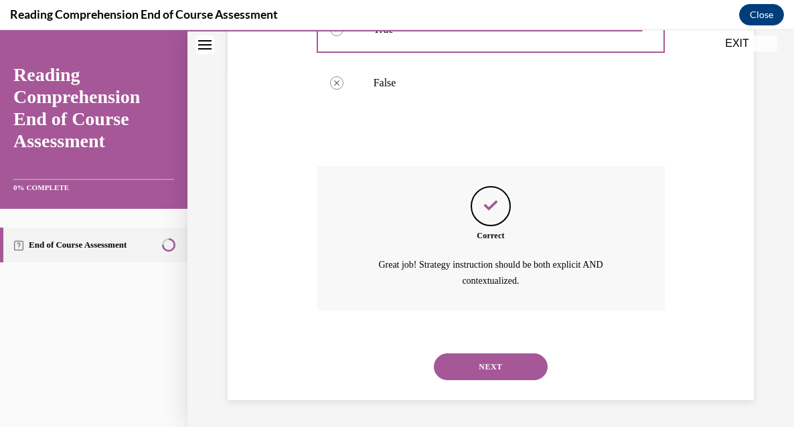
scroll to position [380, 0]
click at [476, 372] on button "NEXT" at bounding box center [491, 367] width 114 height 27
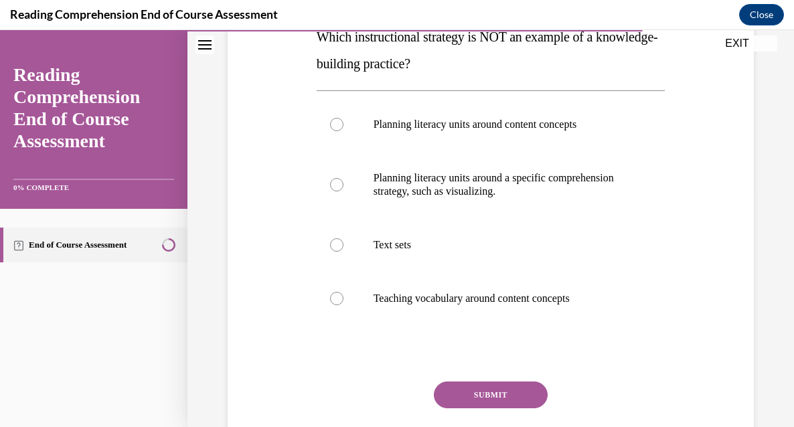
scroll to position [232, 0]
click at [435, 256] on label "Text sets" at bounding box center [491, 245] width 349 height 54
click at [344, 251] on input "Text sets" at bounding box center [336, 244] width 13 height 13
radio input "true"
click at [467, 389] on button "SUBMIT" at bounding box center [491, 394] width 114 height 27
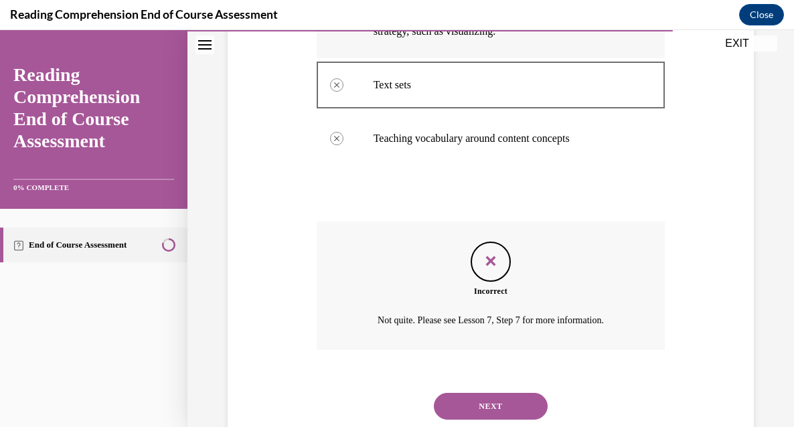
scroll to position [431, 0]
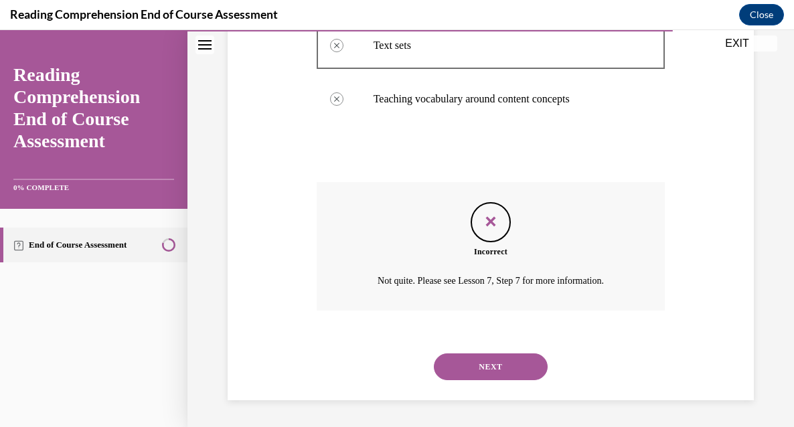
click at [510, 364] on button "NEXT" at bounding box center [491, 367] width 114 height 27
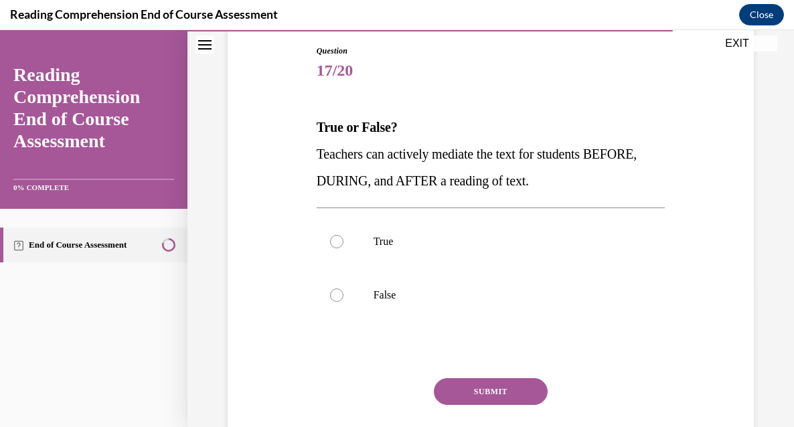
scroll to position [145, 0]
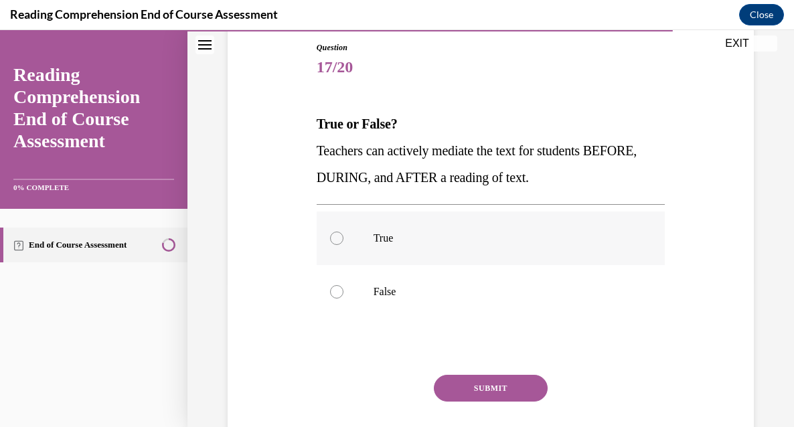
click at [412, 240] on p "True" at bounding box center [503, 238] width 259 height 13
click at [344, 240] on input "True" at bounding box center [336, 238] width 13 height 13
radio input "true"
click at [529, 386] on button "SUBMIT" at bounding box center [491, 388] width 114 height 27
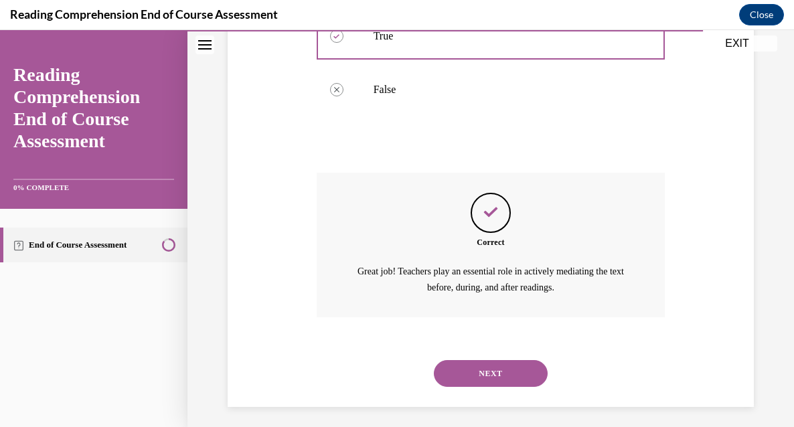
scroll to position [353, 0]
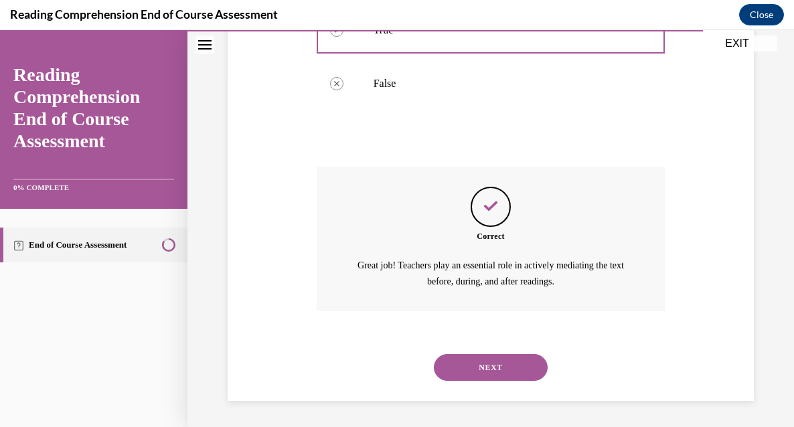
click at [494, 372] on button "NEXT" at bounding box center [491, 367] width 114 height 27
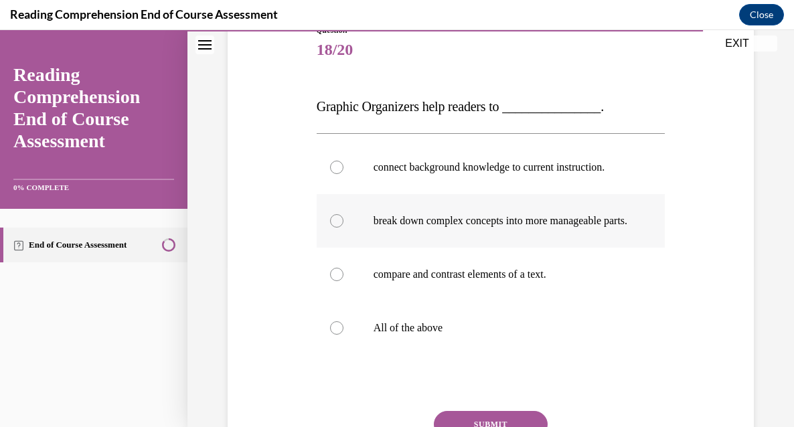
scroll to position [165, 0]
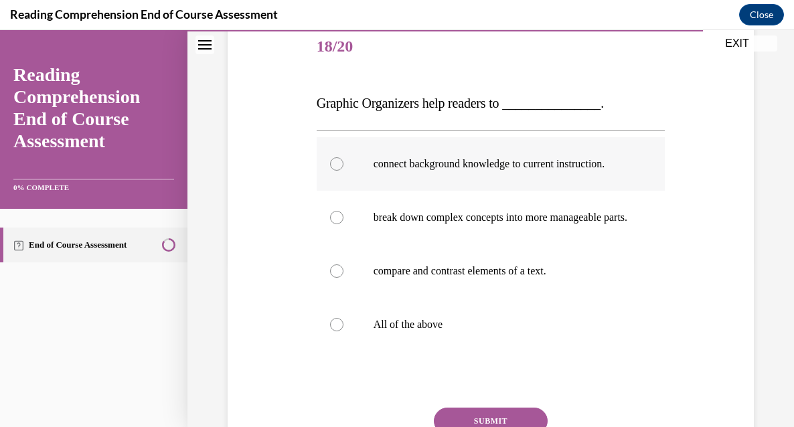
click at [512, 167] on p "connect background knowledge to current instruction." at bounding box center [503, 163] width 259 height 13
click at [344, 167] on input "connect background knowledge to current instruction." at bounding box center [336, 163] width 13 height 13
radio input "true"
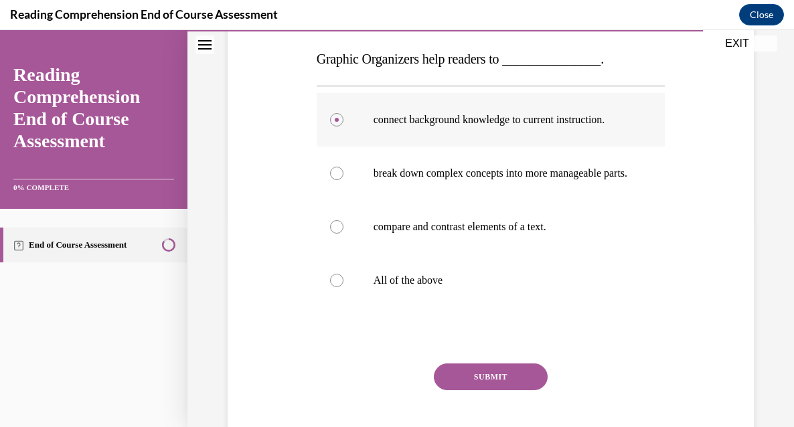
scroll to position [211, 0]
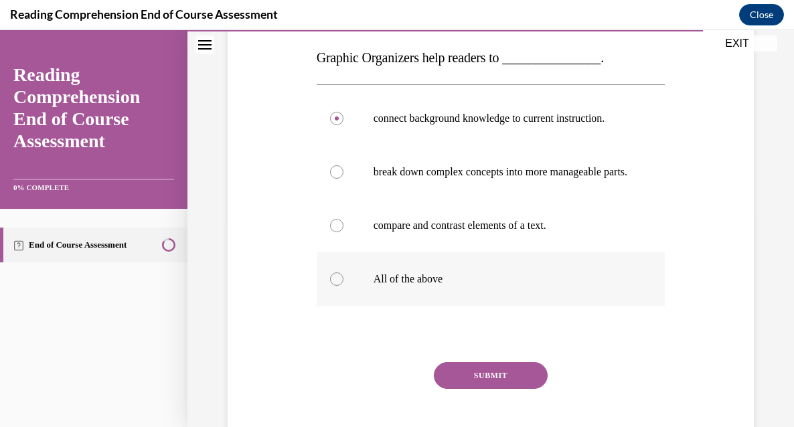
click at [435, 306] on label "All of the above" at bounding box center [491, 280] width 349 height 54
click at [344, 286] on input "All of the above" at bounding box center [336, 279] width 13 height 13
radio input "true"
click at [467, 389] on button "SUBMIT" at bounding box center [491, 375] width 114 height 27
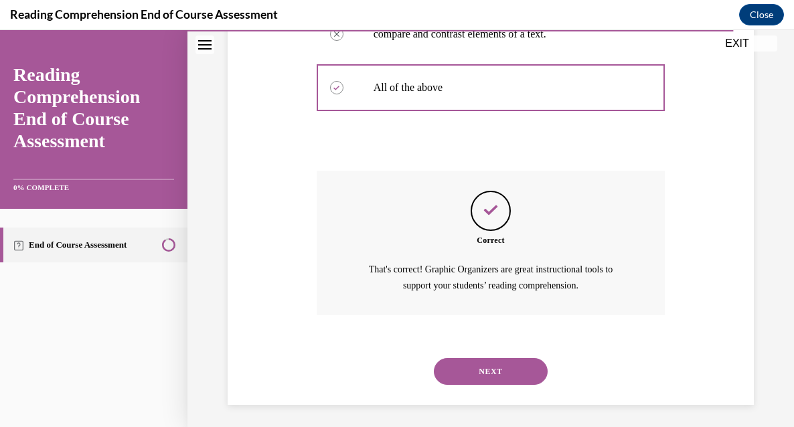
scroll to position [420, 0]
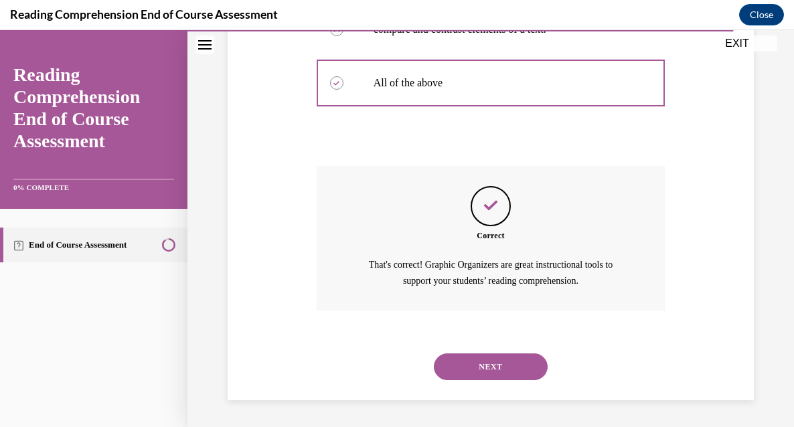
click at [503, 372] on button "NEXT" at bounding box center [491, 367] width 114 height 27
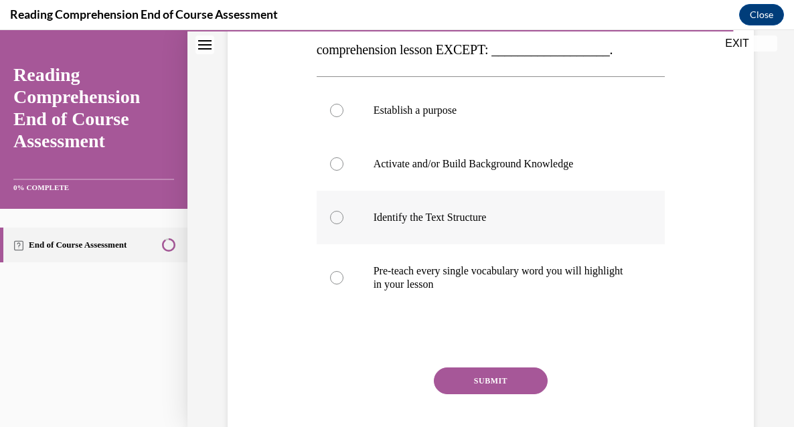
scroll to position [247, 0]
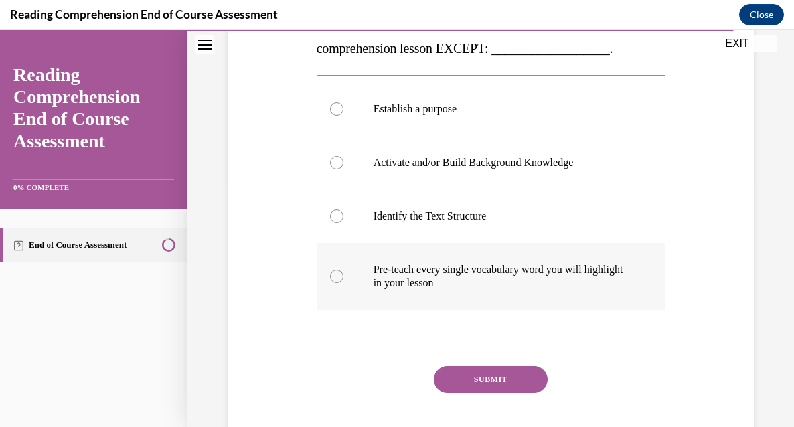
click at [480, 290] on p "Pre-teach every single vocabulary word you will highlight in your lesson" at bounding box center [503, 276] width 259 height 27
click at [344, 283] on input "Pre-teach every single vocabulary word you will highlight in your lesson" at bounding box center [336, 276] width 13 height 13
radio input "true"
click at [510, 393] on button "SUBMIT" at bounding box center [491, 379] width 114 height 27
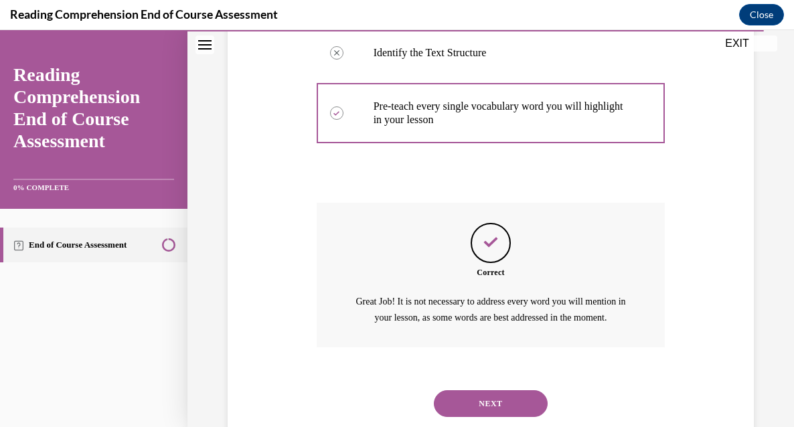
scroll to position [490, 0]
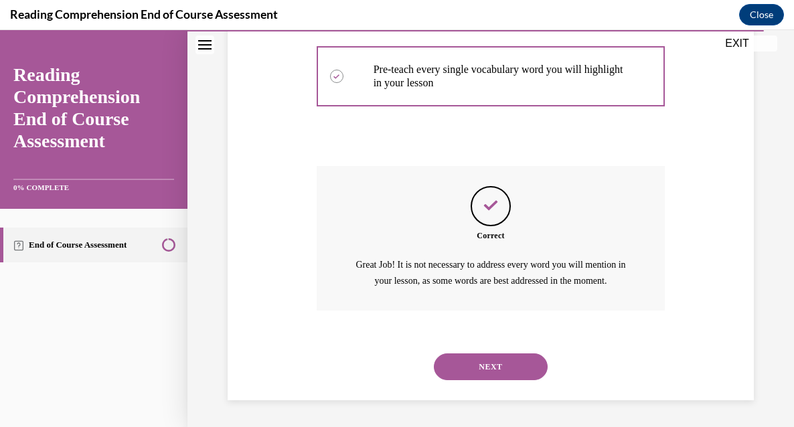
click at [489, 370] on button "NEXT" at bounding box center [491, 367] width 114 height 27
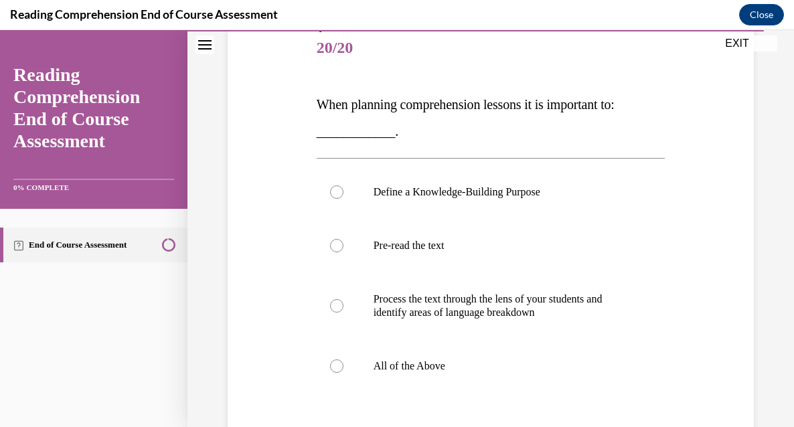
scroll to position [171, 0]
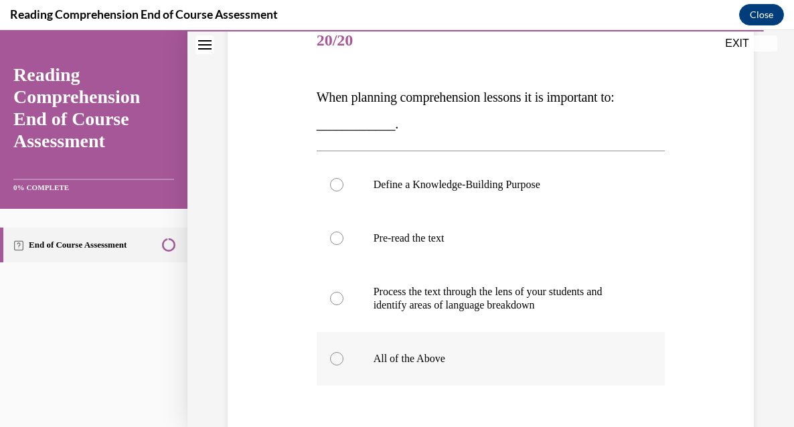
click at [416, 367] on label "All of the Above" at bounding box center [491, 359] width 349 height 54
click at [344, 366] on input "All of the Above" at bounding box center [336, 358] width 13 height 13
radio input "true"
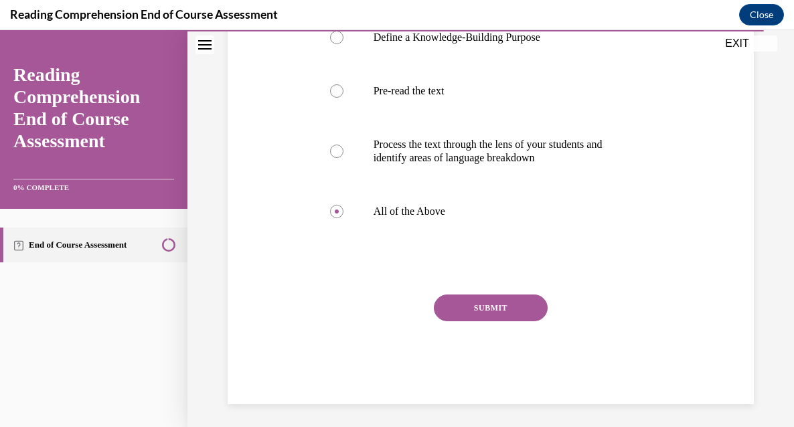
click at [484, 315] on button "SUBMIT" at bounding box center [491, 308] width 114 height 27
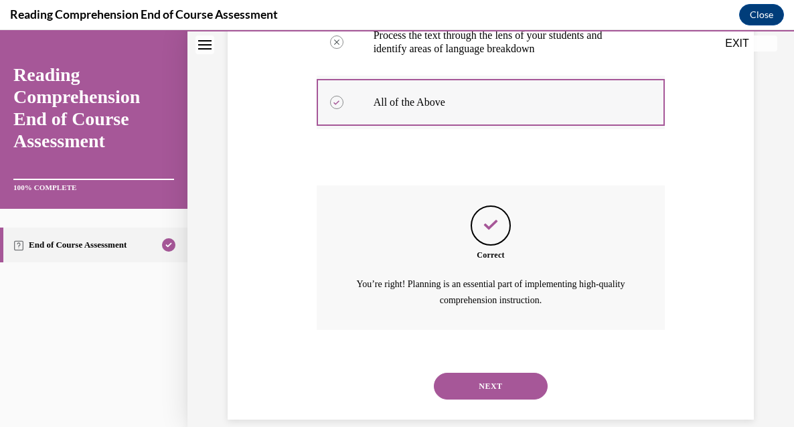
scroll to position [447, 0]
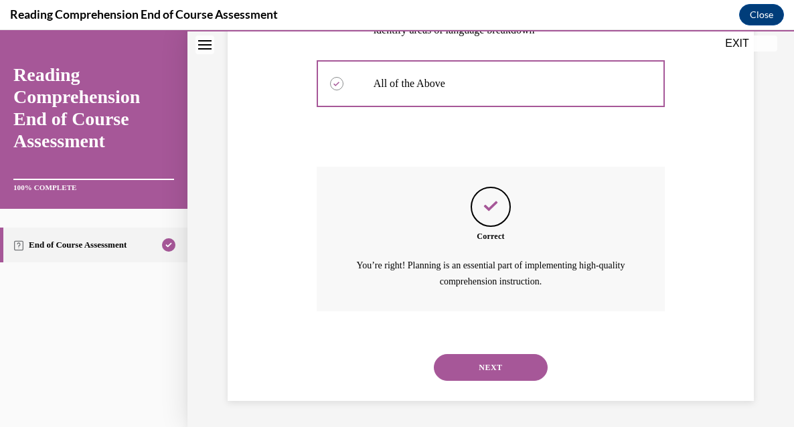
click at [493, 363] on button "NEXT" at bounding box center [491, 367] width 114 height 27
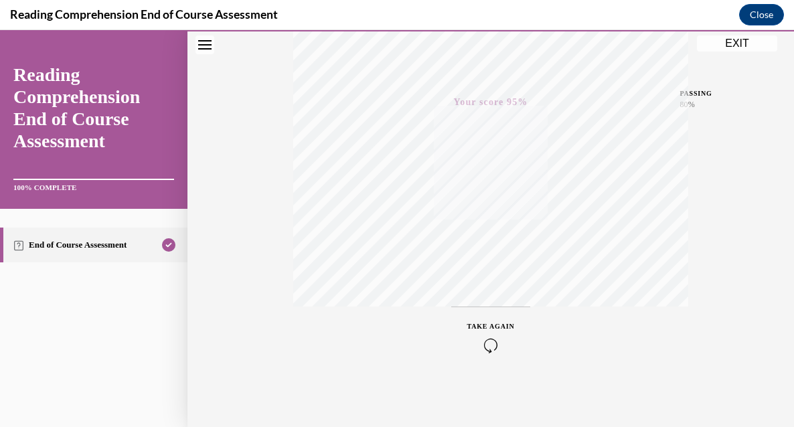
scroll to position [0, 0]
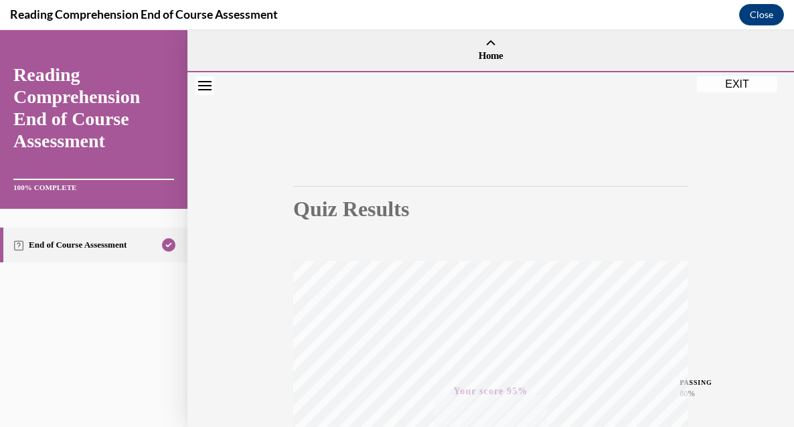
click at [739, 94] on div "Quiz Results PASSING 80% Your score 95% Passed PASSING 80% Your score Your scor…" at bounding box center [491, 394] width 607 height 644
click at [739, 86] on button "EXIT" at bounding box center [737, 84] width 80 height 16
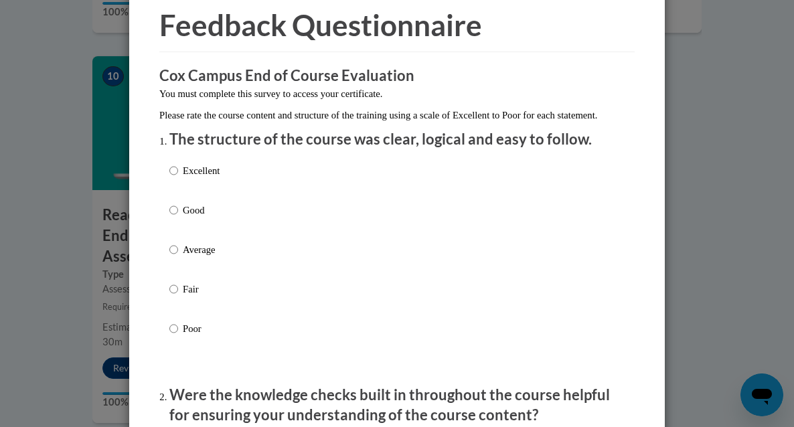
scroll to position [60, 0]
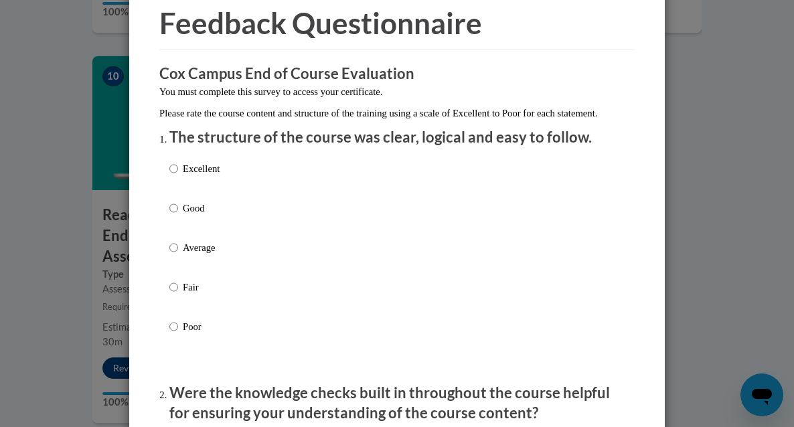
click at [210, 216] on p "Good" at bounding box center [201, 208] width 37 height 15
click at [178, 216] on input "Good" at bounding box center [173, 208] width 9 height 15
radio input "true"
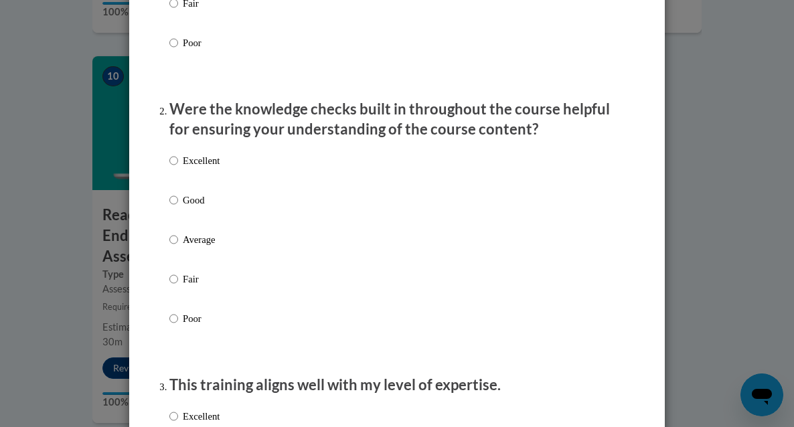
click at [211, 208] on p "Good" at bounding box center [201, 200] width 37 height 15
click at [178, 208] on input "Good" at bounding box center [173, 200] width 9 height 15
radio input "true"
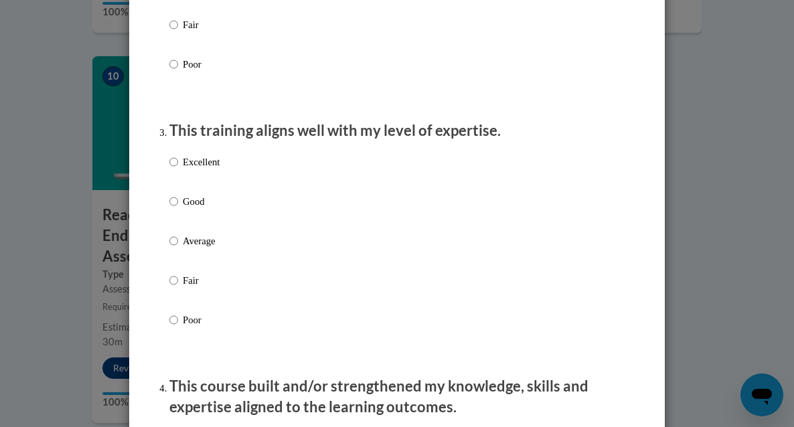
click at [208, 209] on p "Good" at bounding box center [201, 201] width 37 height 15
click at [178, 209] on input "Good" at bounding box center [173, 201] width 9 height 15
radio input "true"
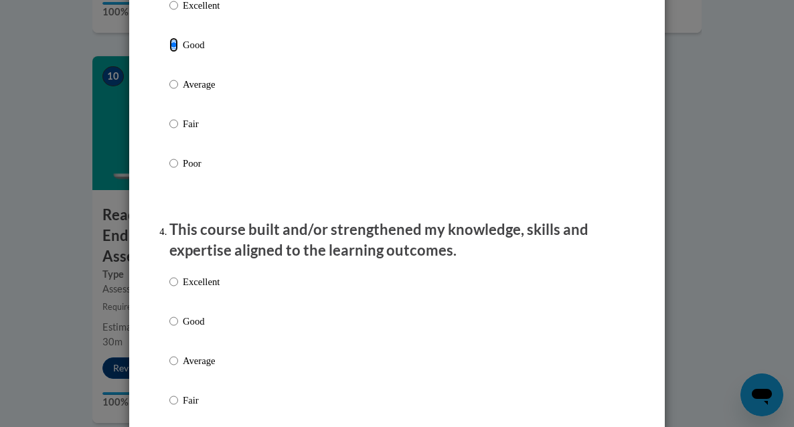
scroll to position [914, 0]
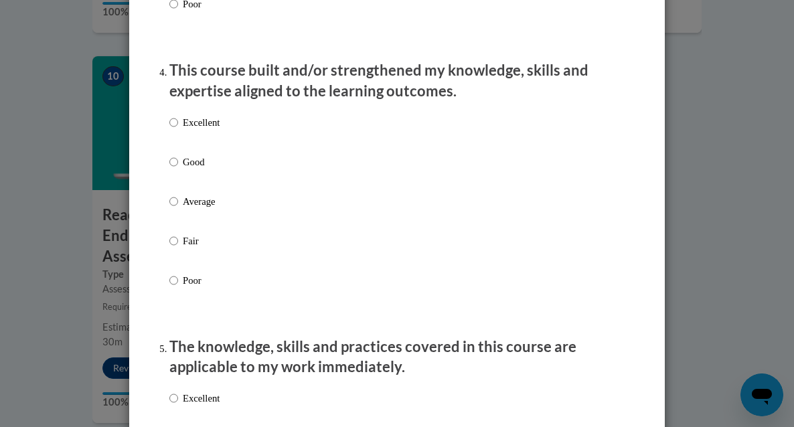
click at [202, 169] on p "Good" at bounding box center [201, 162] width 37 height 15
click at [178, 169] on input "Good" at bounding box center [173, 162] width 9 height 15
radio input "true"
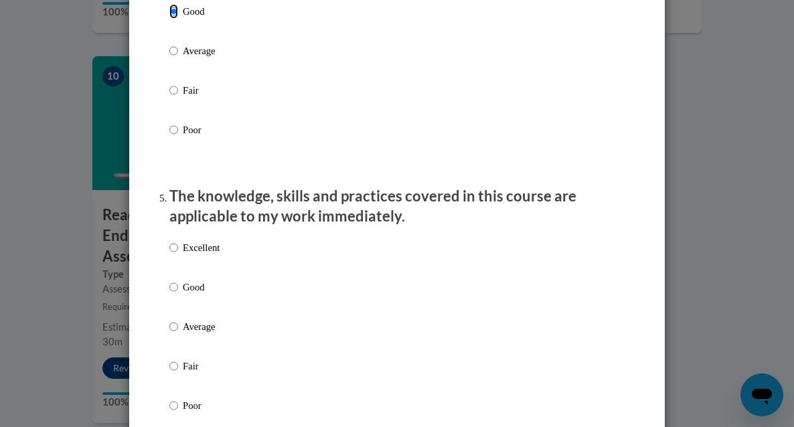
scroll to position [1216, 0]
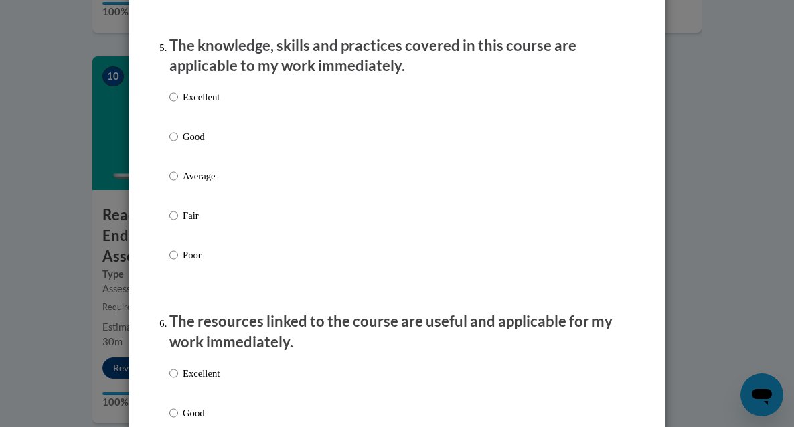
click at [201, 157] on label "Good" at bounding box center [194, 147] width 50 height 36
click at [178, 144] on input "Good" at bounding box center [173, 136] width 9 height 15
radio input "true"
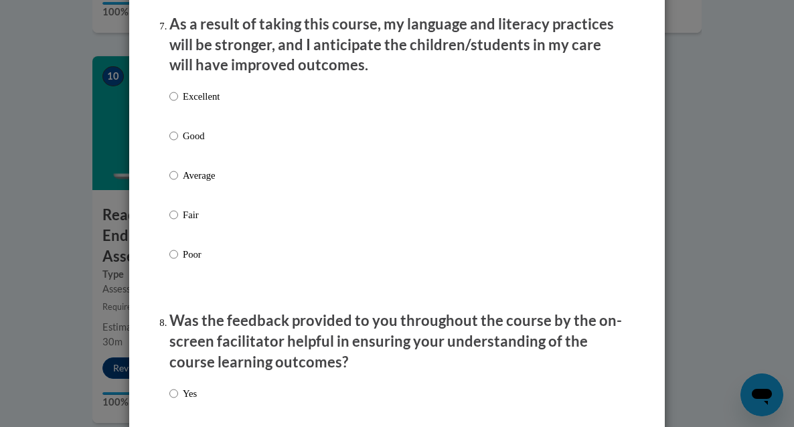
scroll to position [1606, 0]
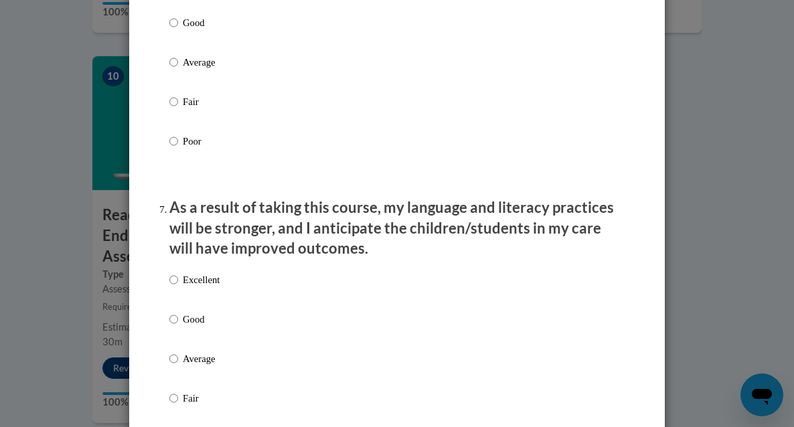
click at [198, 30] on p "Good" at bounding box center [201, 22] width 37 height 15
click at [178, 30] on input "Good" at bounding box center [173, 22] width 9 height 15
radio input "true"
click at [196, 327] on p "Good" at bounding box center [201, 319] width 37 height 15
click at [178, 327] on input "Good" at bounding box center [173, 319] width 9 height 15
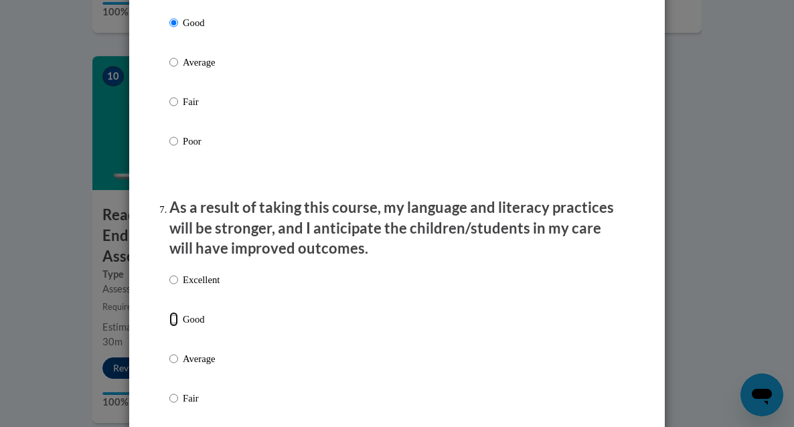
radio input "true"
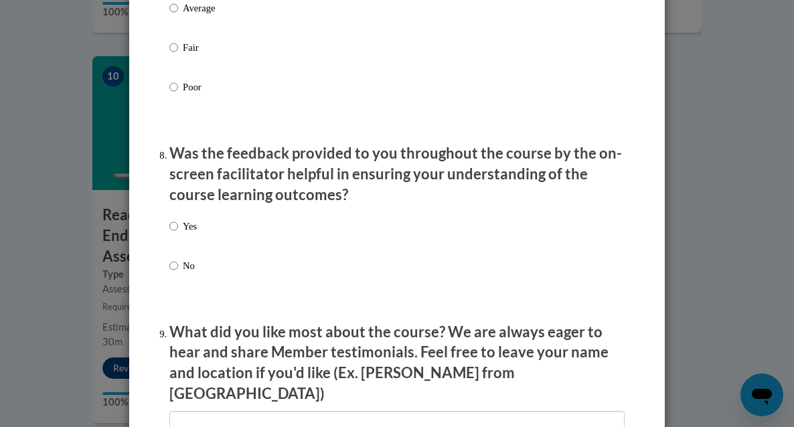
scroll to position [2014, 0]
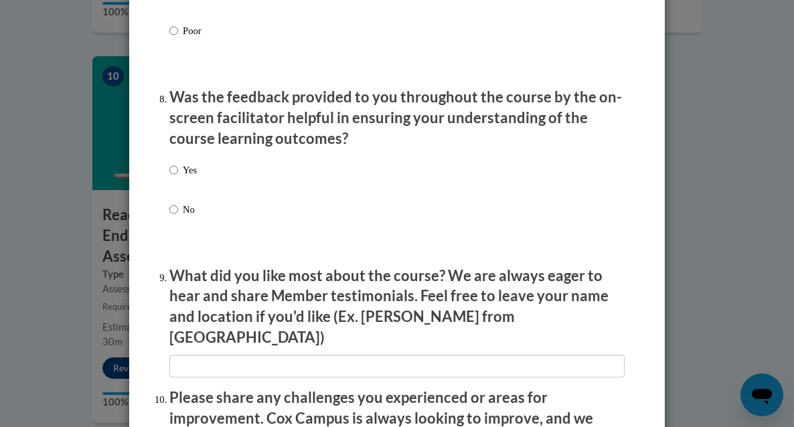
click at [197, 174] on p "Yes" at bounding box center [190, 170] width 14 height 15
click at [178, 174] on input "Yes" at bounding box center [173, 170] width 9 height 15
radio input "true"
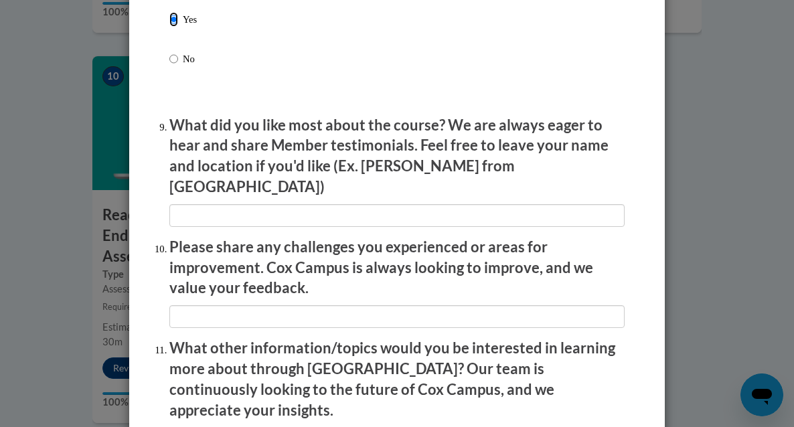
scroll to position [2206, 0]
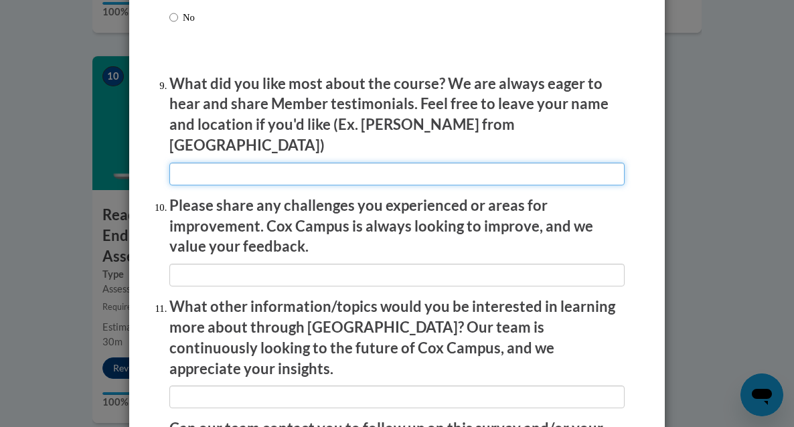
click at [265, 163] on input "textbox" at bounding box center [397, 174] width 456 height 23
type input "A"
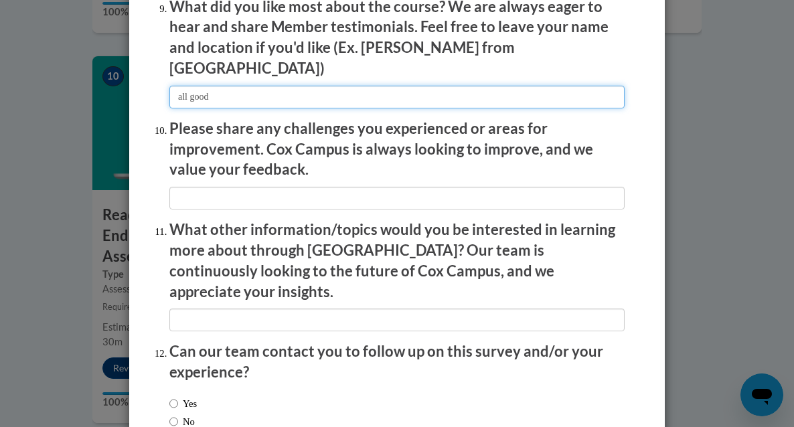
scroll to position [2296, 0]
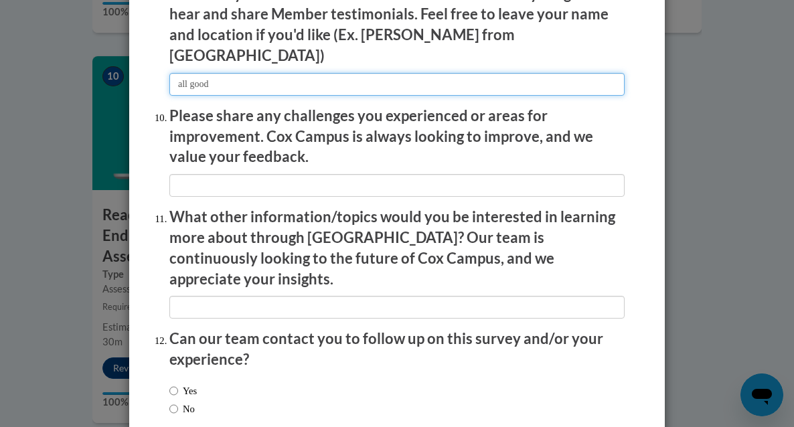
type input "all good"
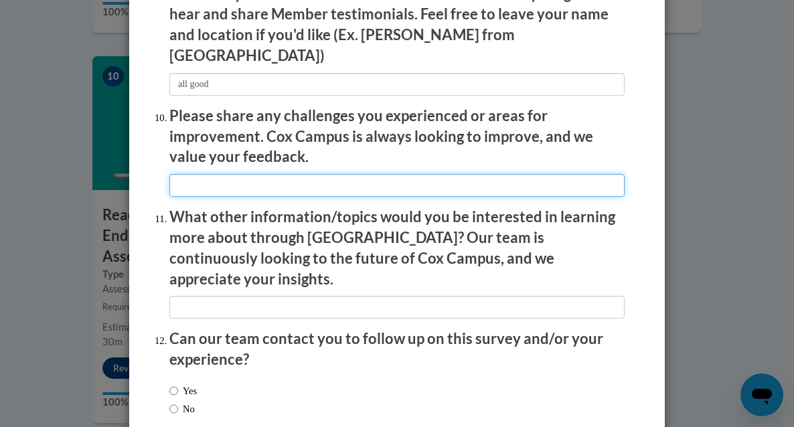
click at [277, 177] on input "textbox" at bounding box center [397, 185] width 456 height 23
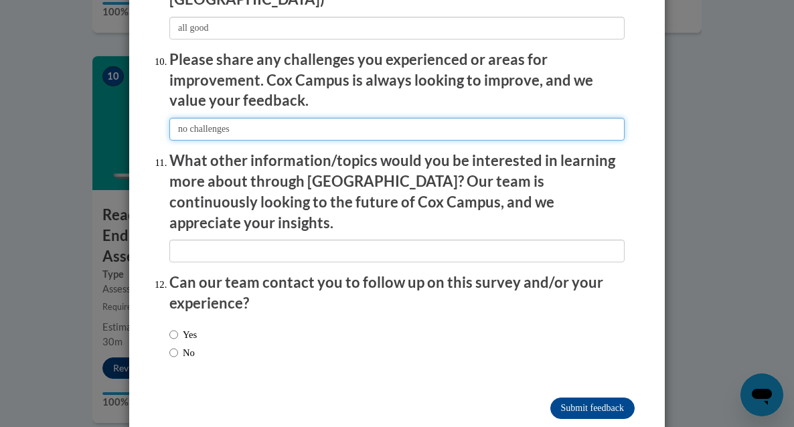
scroll to position [2359, 0]
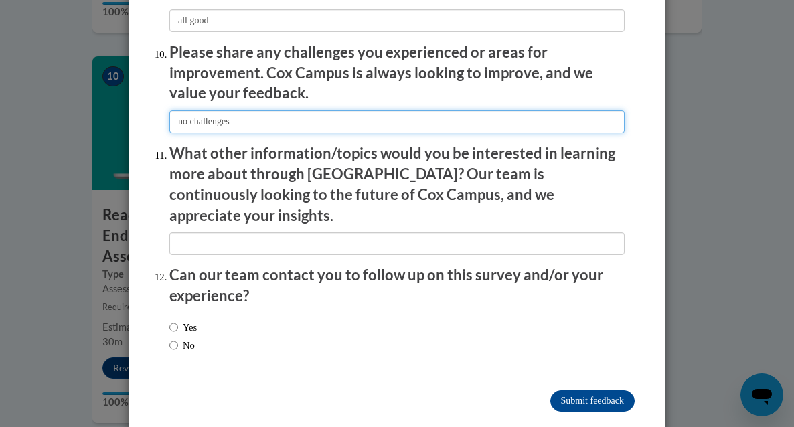
type input "no challenges"
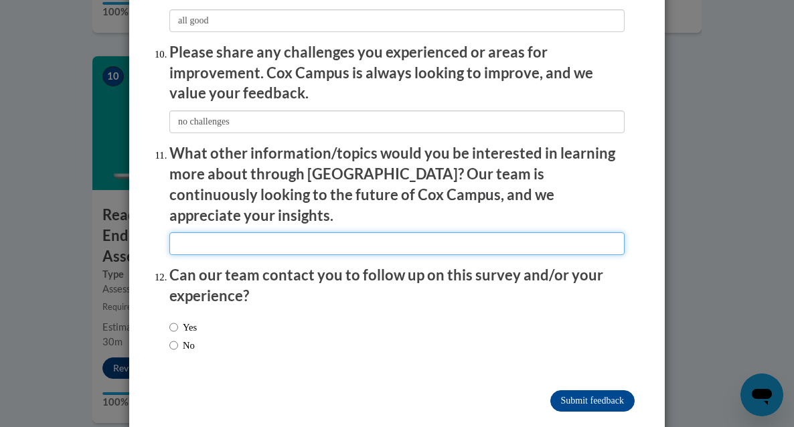
click at [257, 232] on input "textbox" at bounding box center [397, 243] width 456 height 23
type input "none"
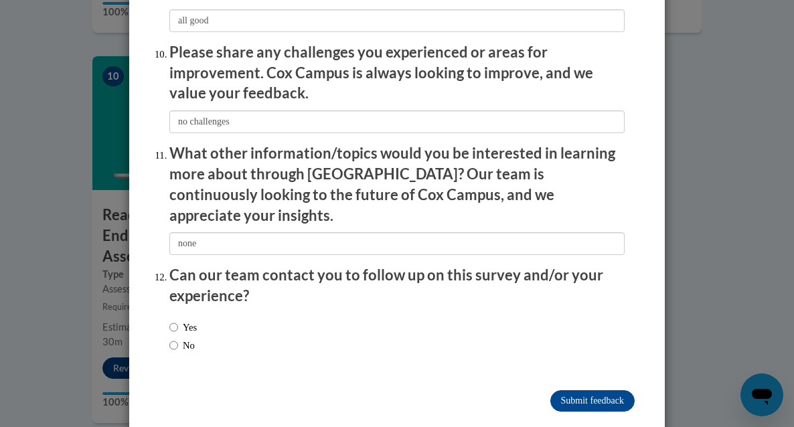
click at [194, 338] on label "No" at bounding box center [181, 345] width 25 height 15
click at [178, 338] on input "No" at bounding box center [173, 345] width 9 height 15
radio input "true"
click at [573, 391] on input "Submit feedback" at bounding box center [593, 401] width 84 height 21
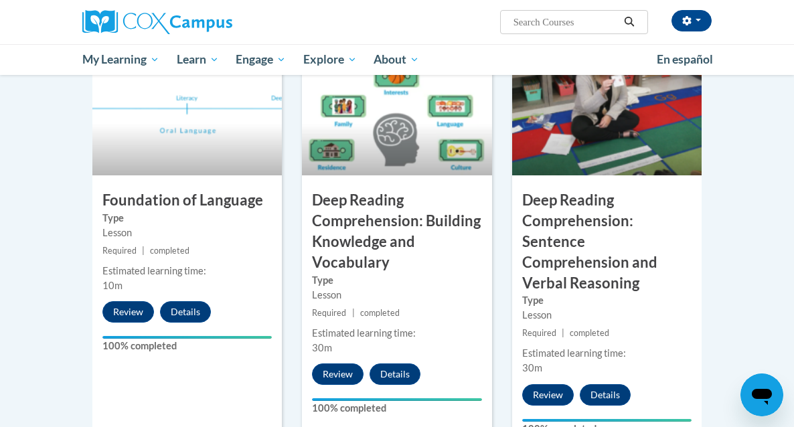
scroll to position [643, 0]
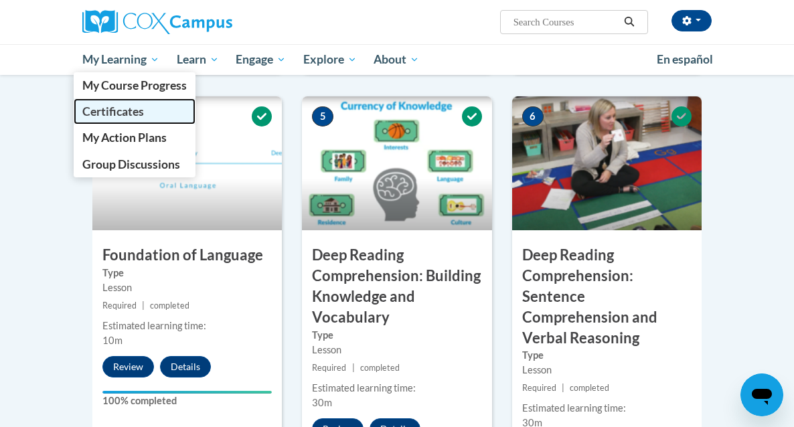
click at [119, 104] on span "Certificates" at bounding box center [113, 111] width 62 height 14
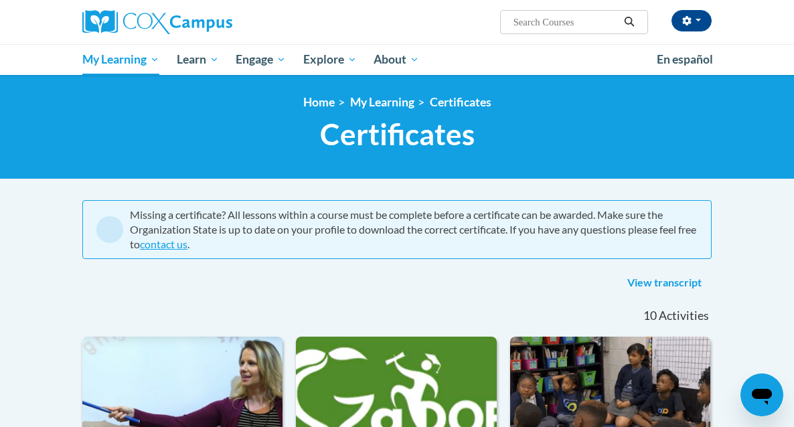
click at [563, 21] on input "Search..." at bounding box center [565, 22] width 107 height 16
type input "data-driven instruction"
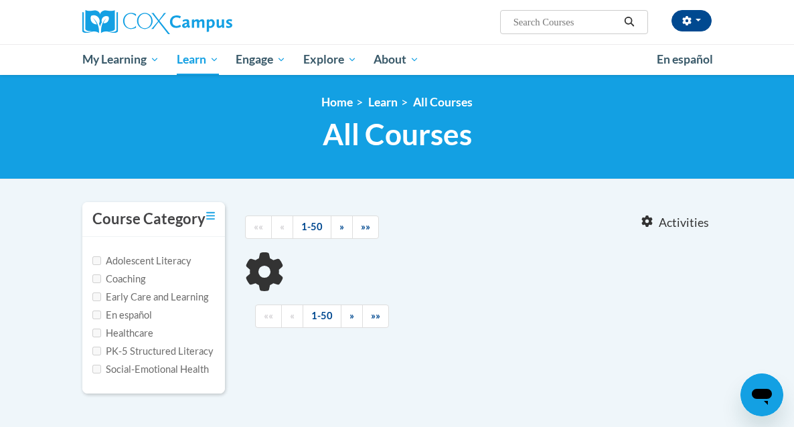
type input "data-driven instruction"
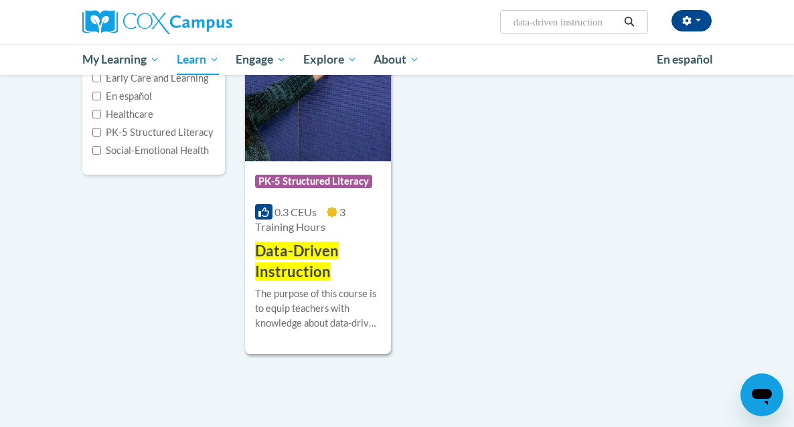
scroll to position [222, 0]
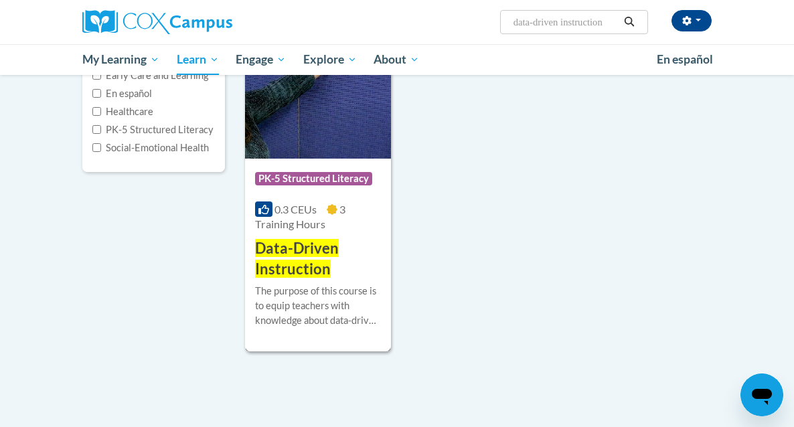
click at [340, 299] on div "The purpose of this course is to equip teachers with knowledge about data-drive…" at bounding box center [318, 306] width 126 height 44
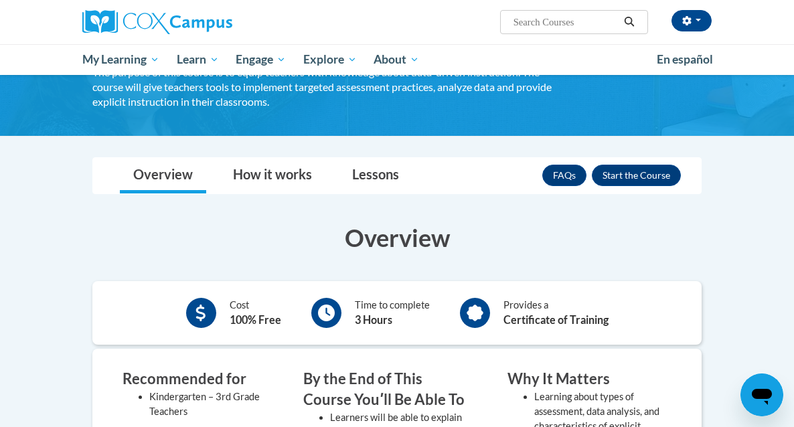
scroll to position [101, 0]
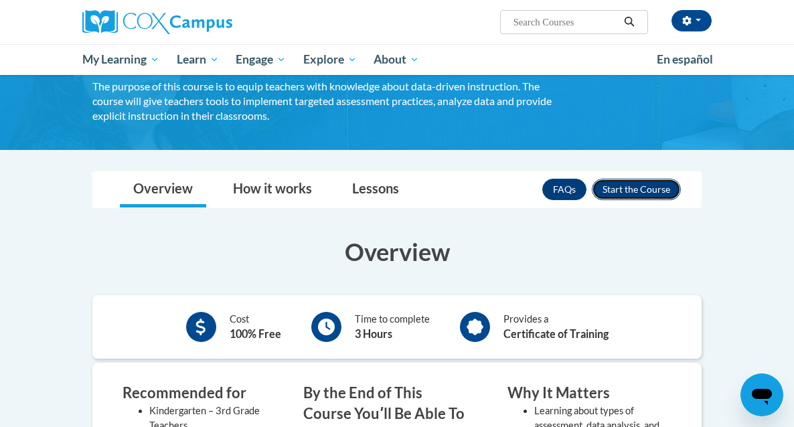
click at [647, 181] on button "Enroll" at bounding box center [636, 189] width 89 height 21
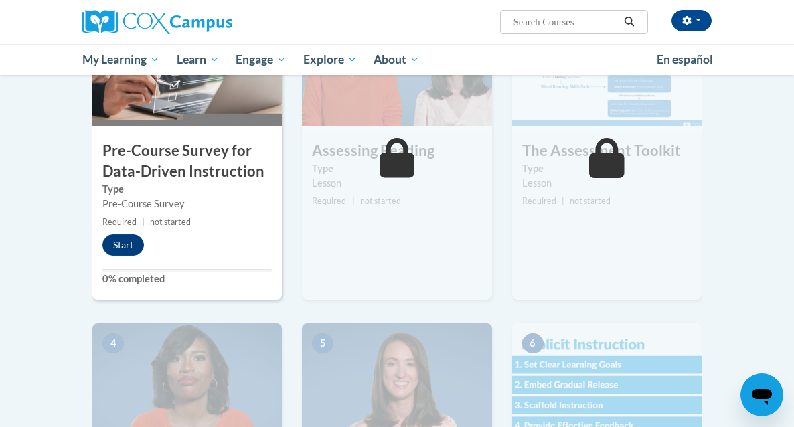
scroll to position [393, 0]
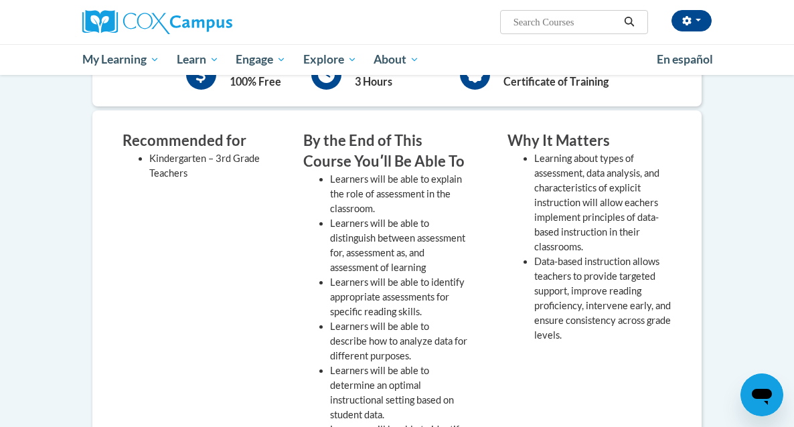
scroll to position [458, 0]
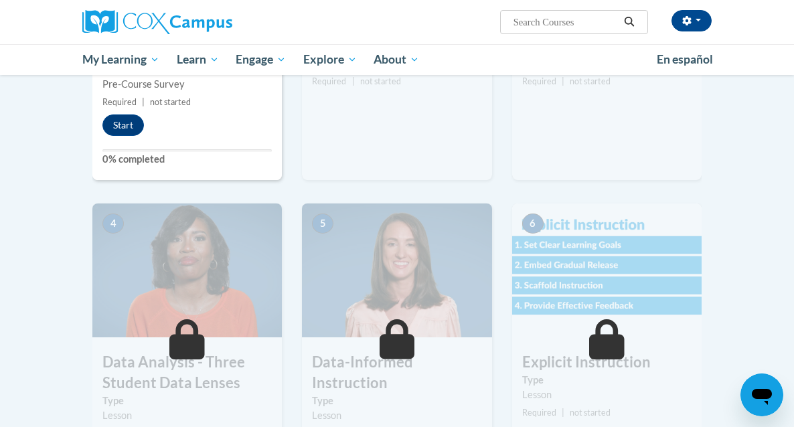
scroll to position [393, 0]
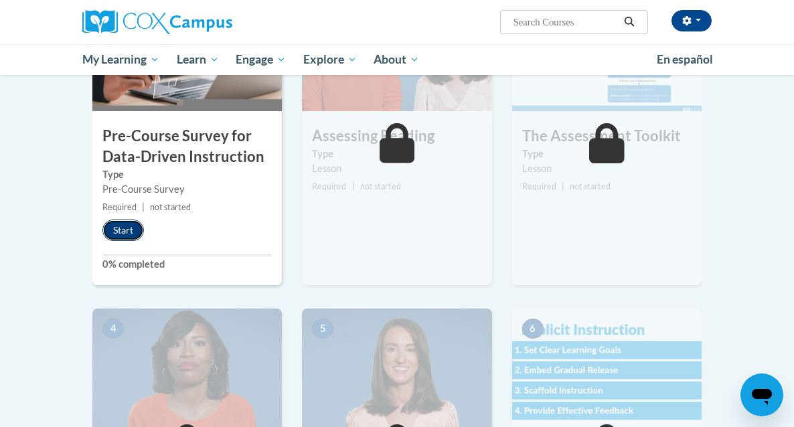
click at [134, 229] on button "Start" at bounding box center [123, 230] width 42 height 21
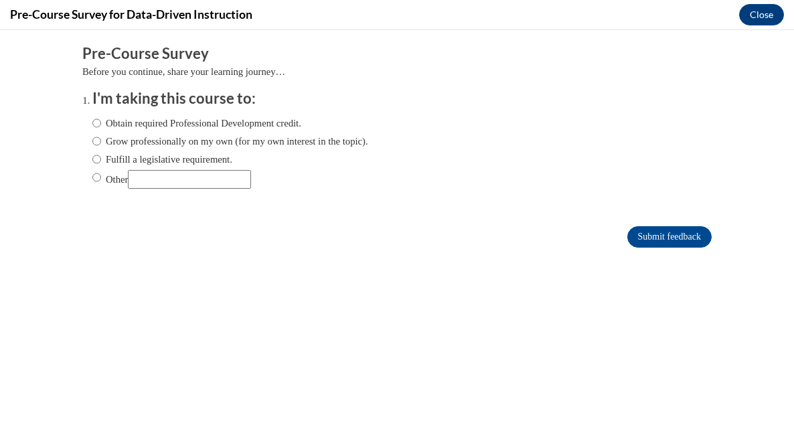
scroll to position [0, 0]
click at [133, 127] on label "Obtain required Professional Development credit." at bounding box center [196, 123] width 209 height 15
click at [101, 127] on input "Obtain required Professional Development credit." at bounding box center [96, 123] width 9 height 15
radio input "true"
click at [650, 244] on input "Submit feedback" at bounding box center [670, 236] width 84 height 21
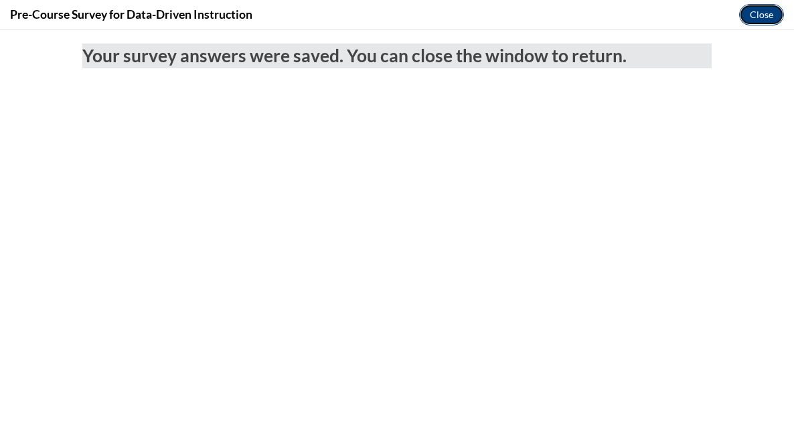
click at [763, 19] on button "Close" at bounding box center [762, 14] width 45 height 21
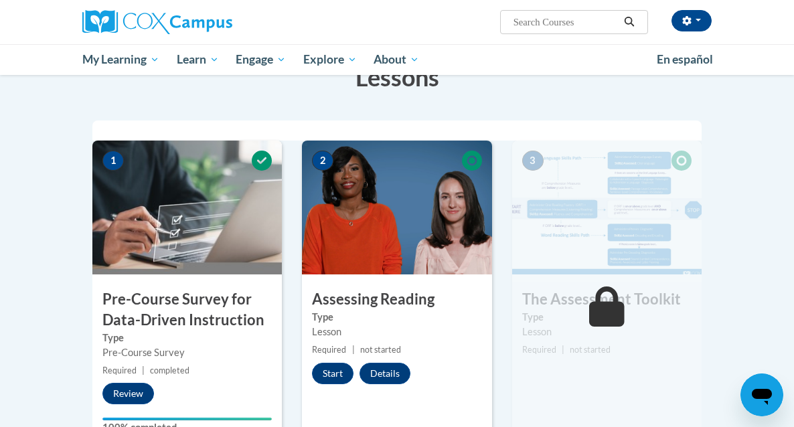
scroll to position [311, 0]
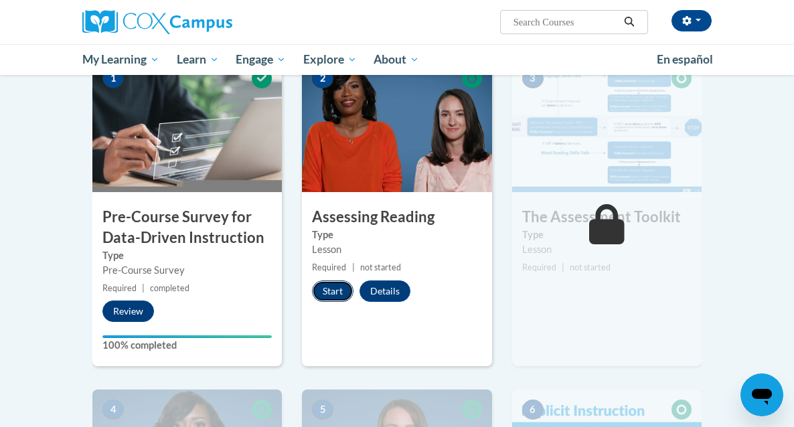
click at [334, 289] on button "Start" at bounding box center [333, 291] width 42 height 21
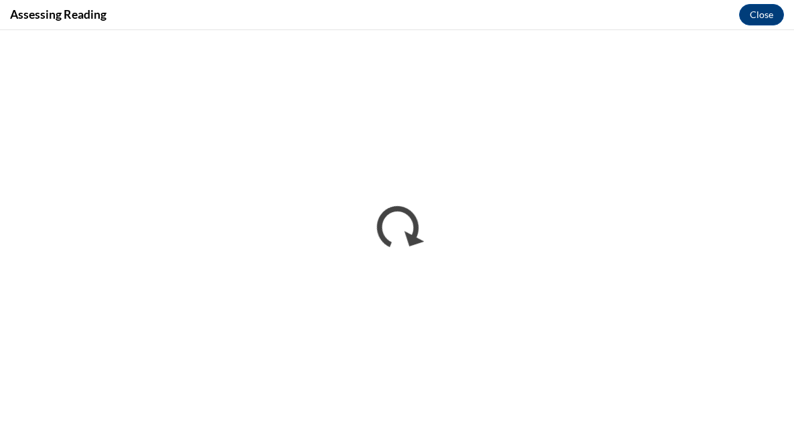
scroll to position [0, 0]
